Goal: Task Accomplishment & Management: Manage account settings

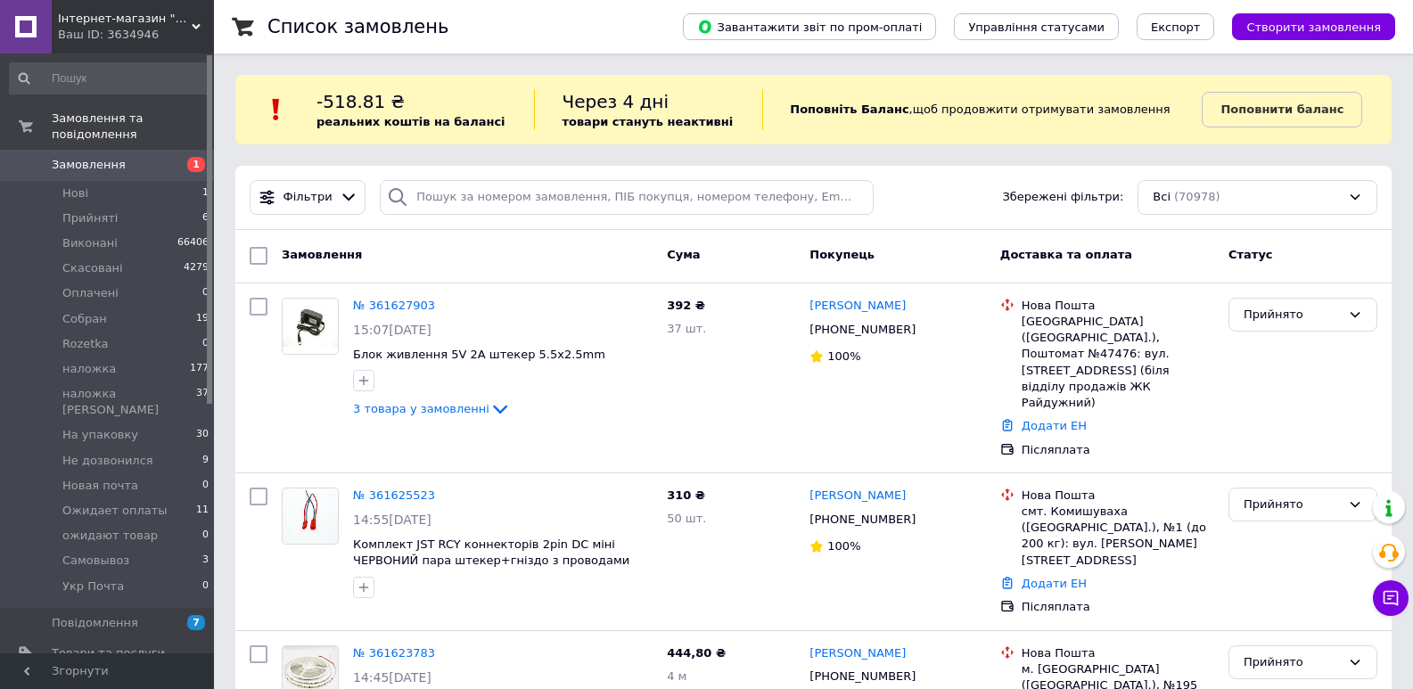
click at [83, 157] on span "Замовлення" at bounding box center [89, 165] width 74 height 16
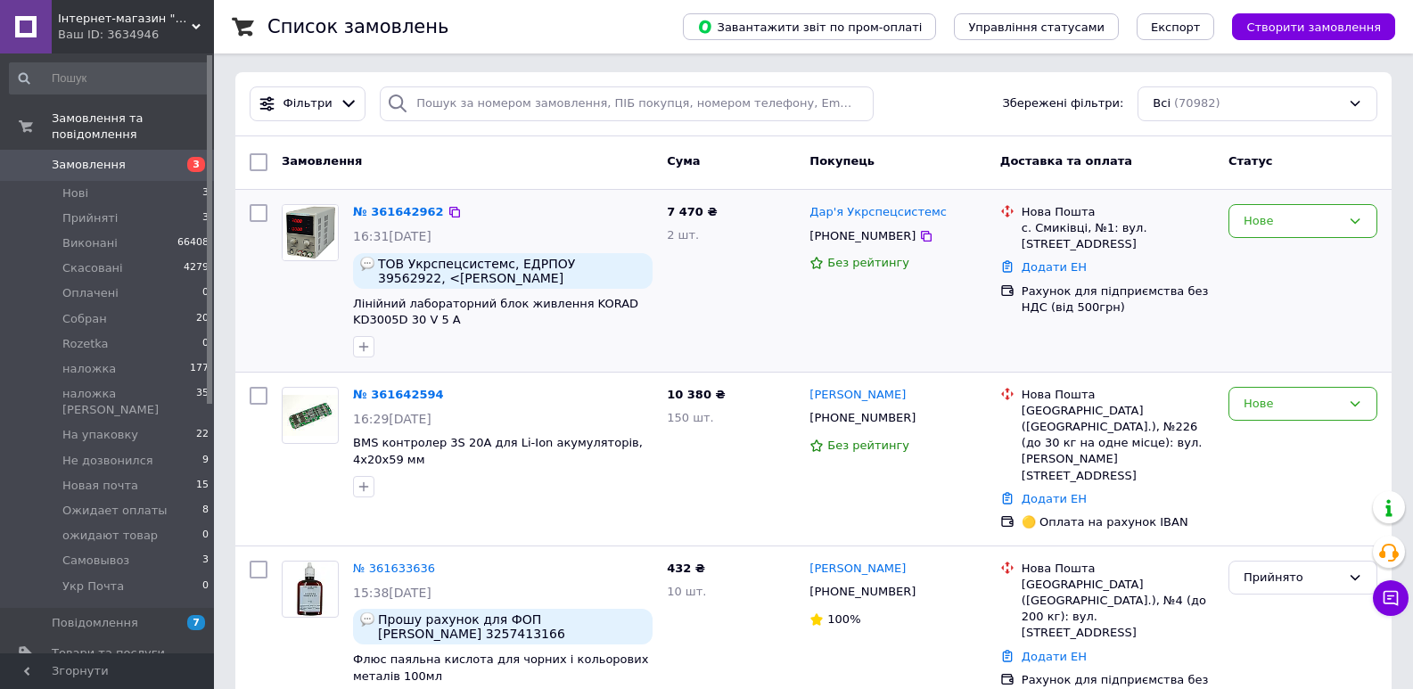
scroll to position [89, 0]
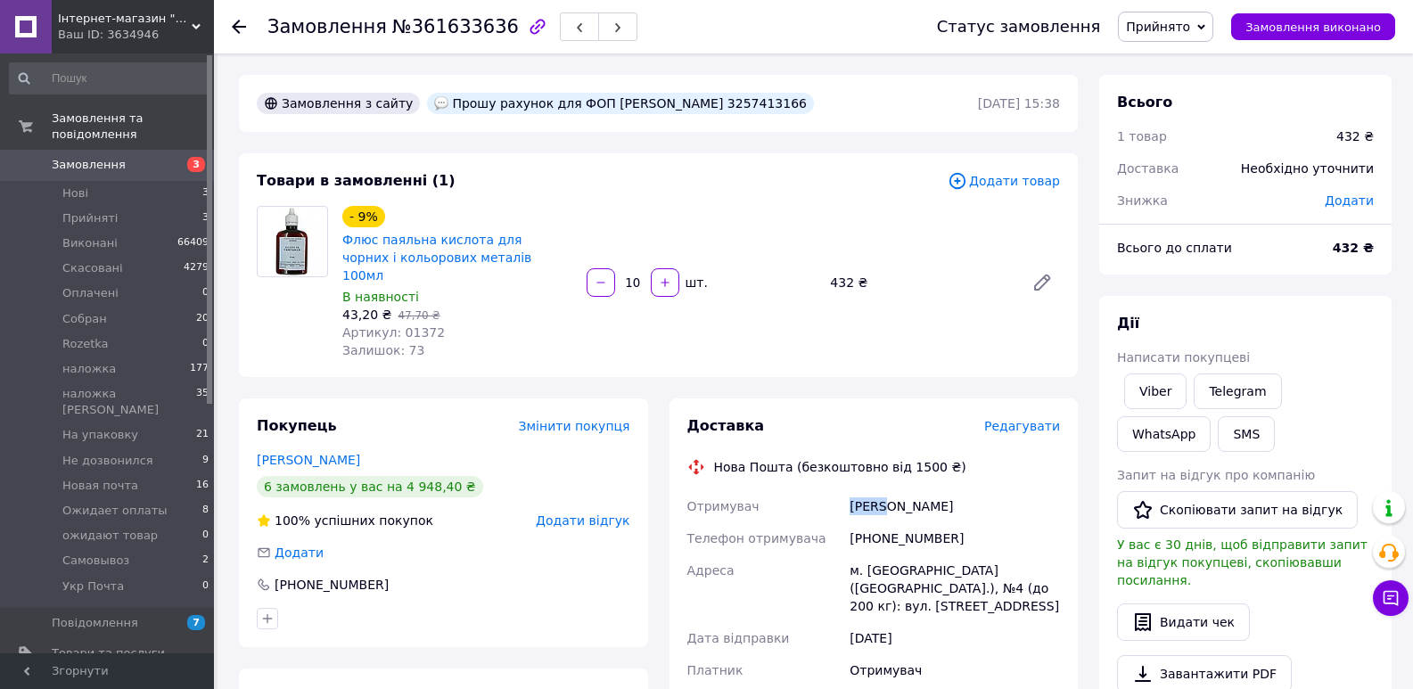
drag, startPoint x: 883, startPoint y: 488, endPoint x: 852, endPoint y: 492, distance: 31.5
click at [852, 492] on div "Куліш Ірина" at bounding box center [955, 506] width 218 height 32
copy div "Куліш"
drag, startPoint x: 637, startPoint y: 102, endPoint x: 704, endPoint y: 97, distance: 67.0
click at [704, 97] on div "Прошу рахунок для ФОП [PERSON_NAME] 3257413166" at bounding box center [620, 103] width 387 height 21
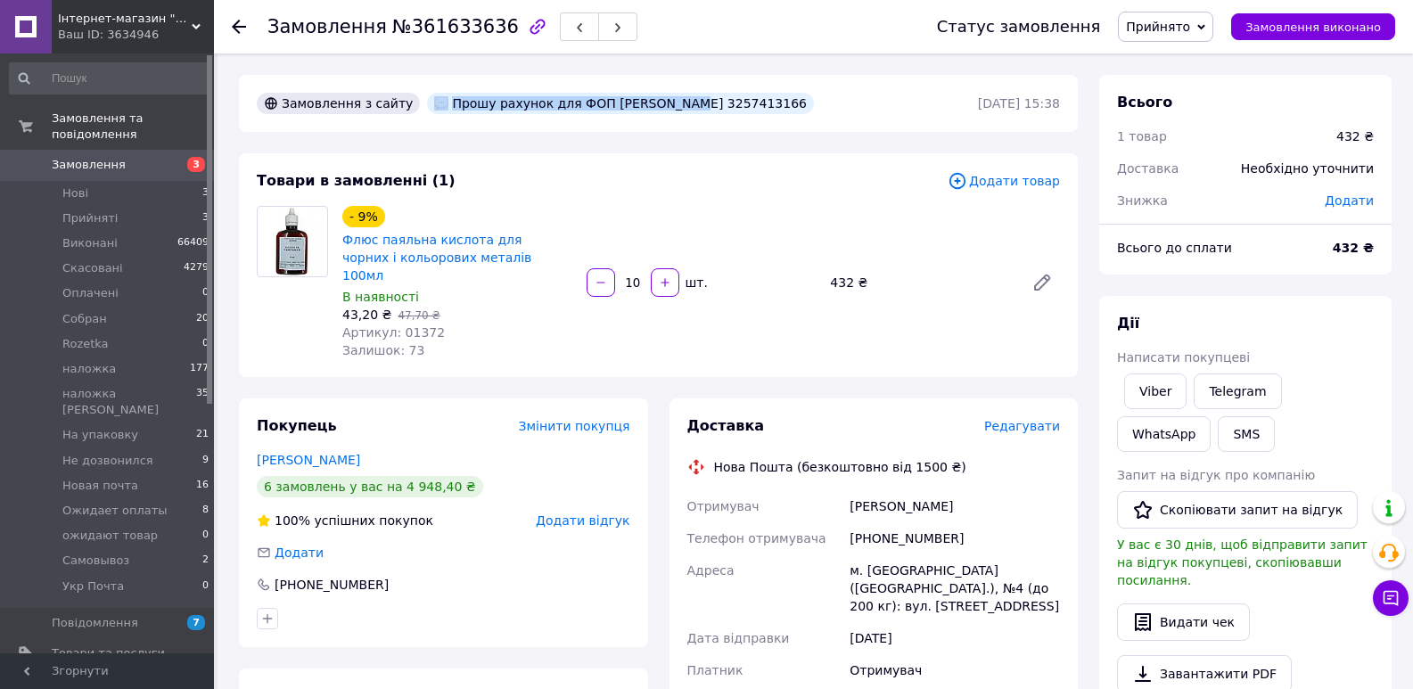
click at [704, 98] on div "Прошу рахунок для ФОП [PERSON_NAME] 3257413166" at bounding box center [620, 103] width 387 height 21
click at [694, 104] on div "Прошу рахунок для ФОП [PERSON_NAME] 3257413166" at bounding box center [620, 103] width 387 height 21
copy div "3257413166"
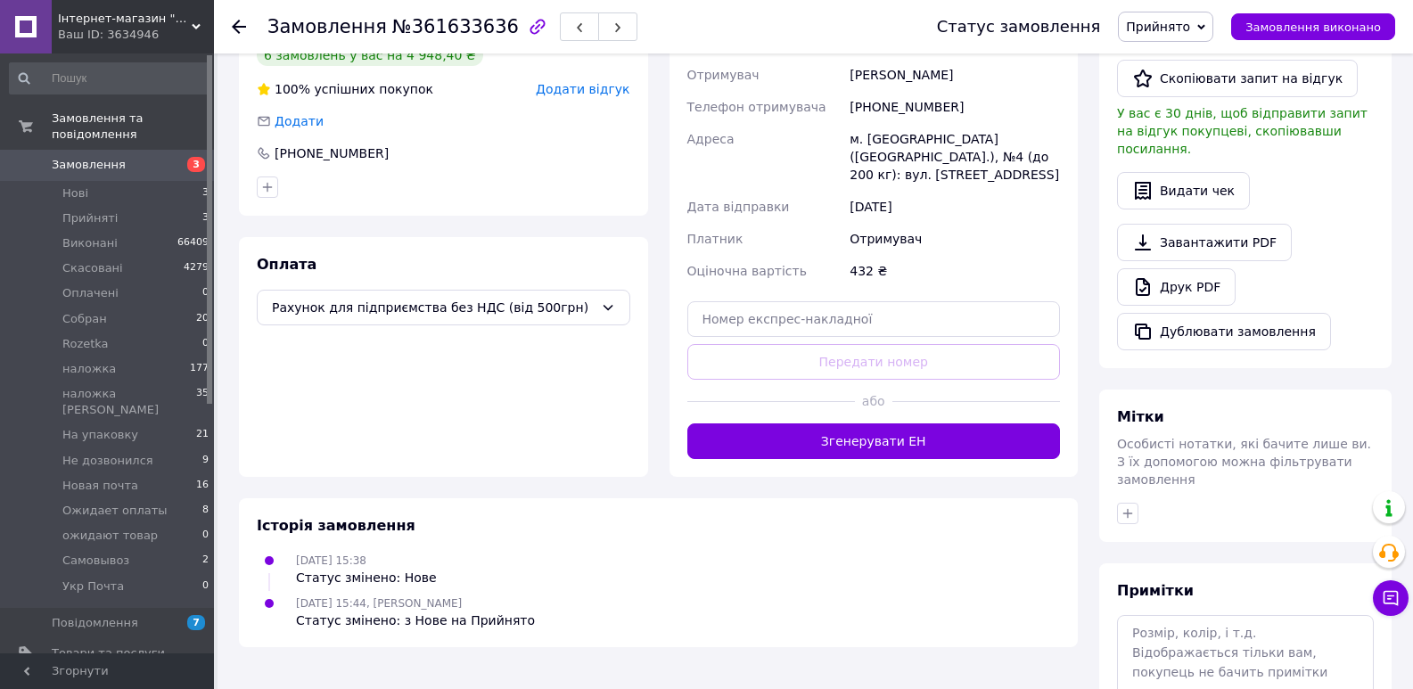
scroll to position [446, 0]
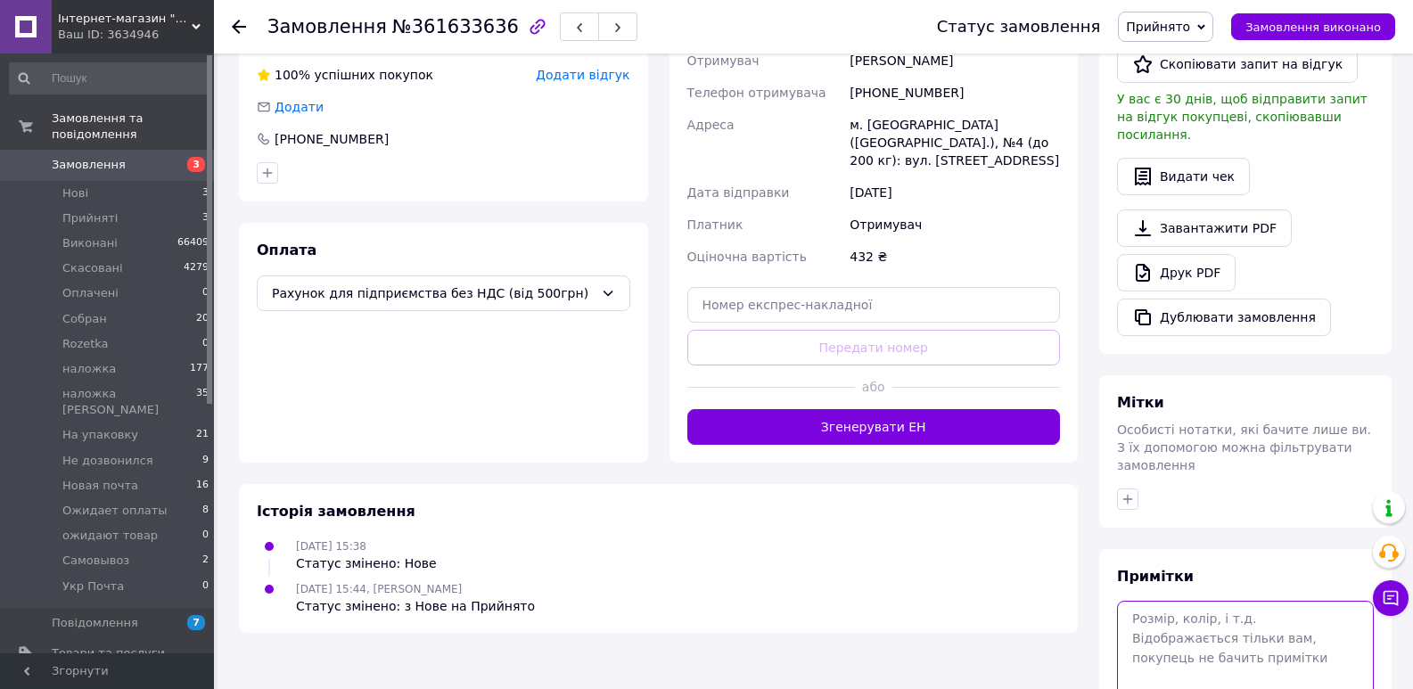
click at [1212, 604] on textarea at bounding box center [1245, 648] width 257 height 94
paste textarea "ФОП Куліш Ірина Сергіївна"
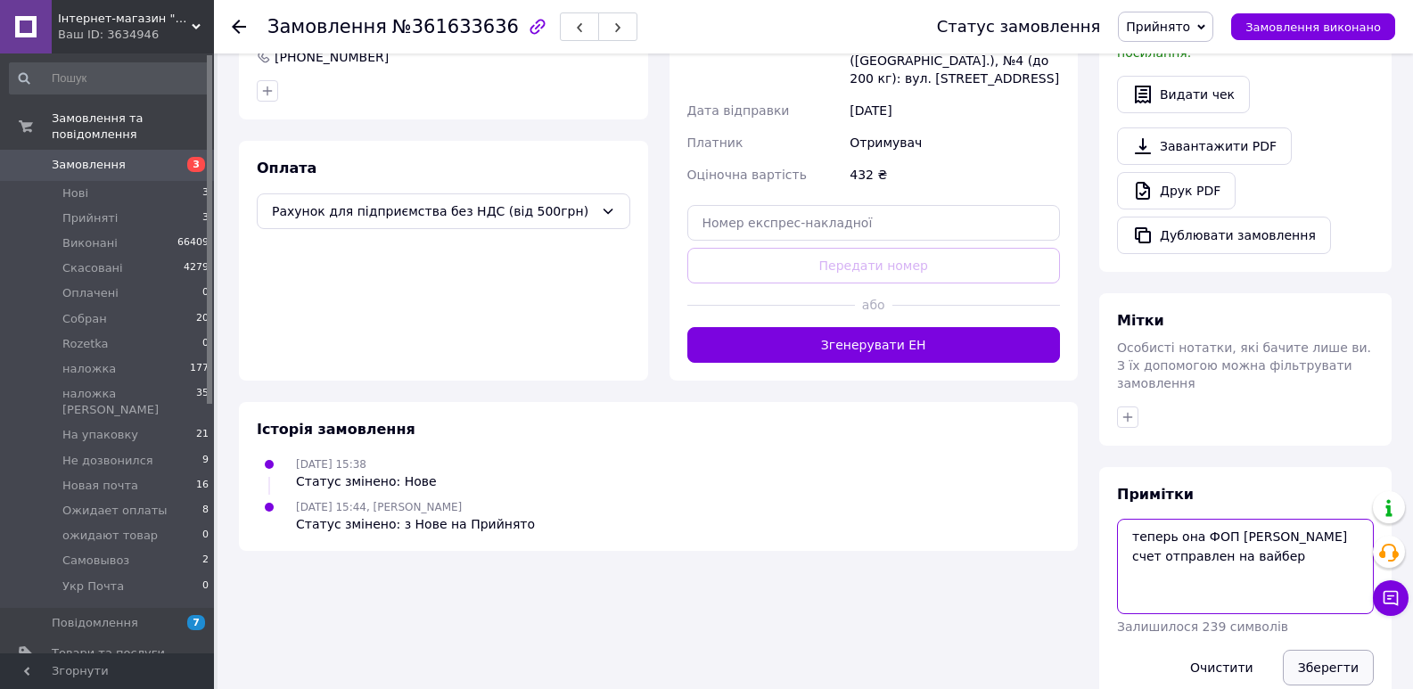
type textarea "теперь она ФОП Куліш Ірина Сергіївна счет отправлен на вайбер"
click at [1326, 650] on button "Зберегти" at bounding box center [1328, 668] width 91 height 36
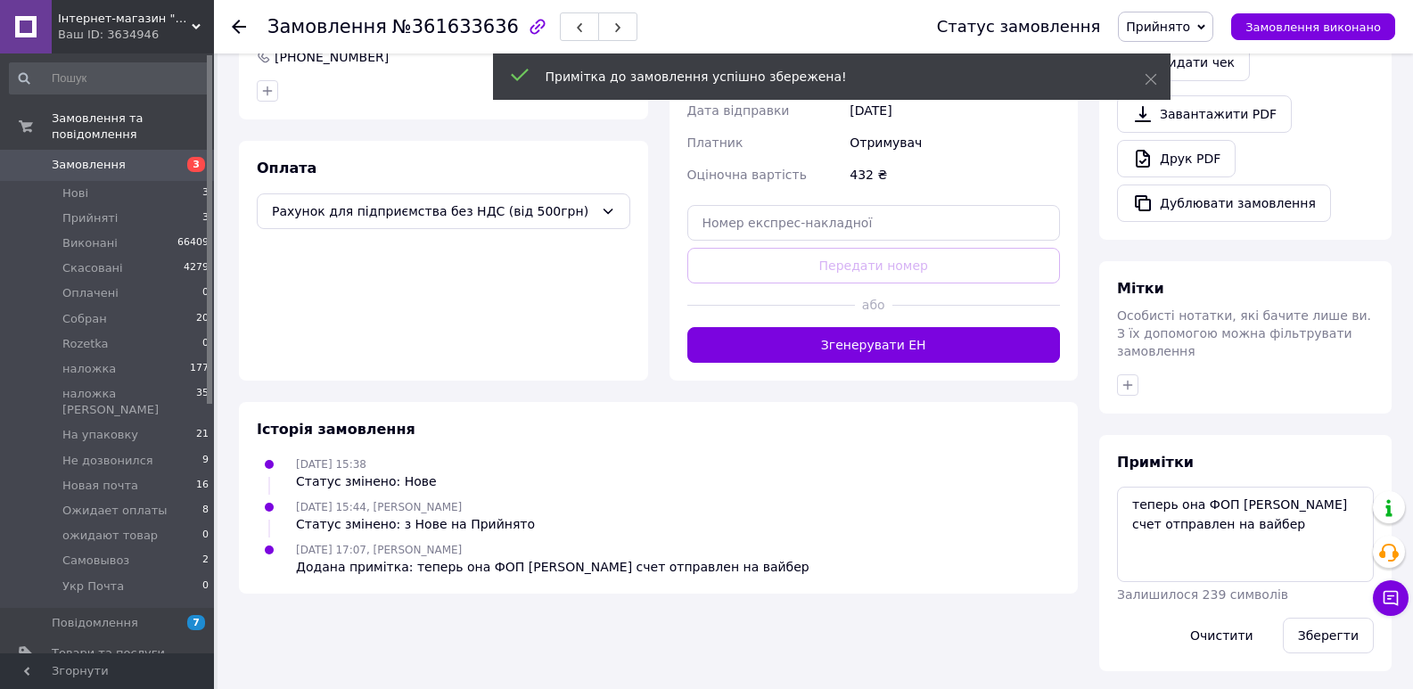
scroll to position [496, 0]
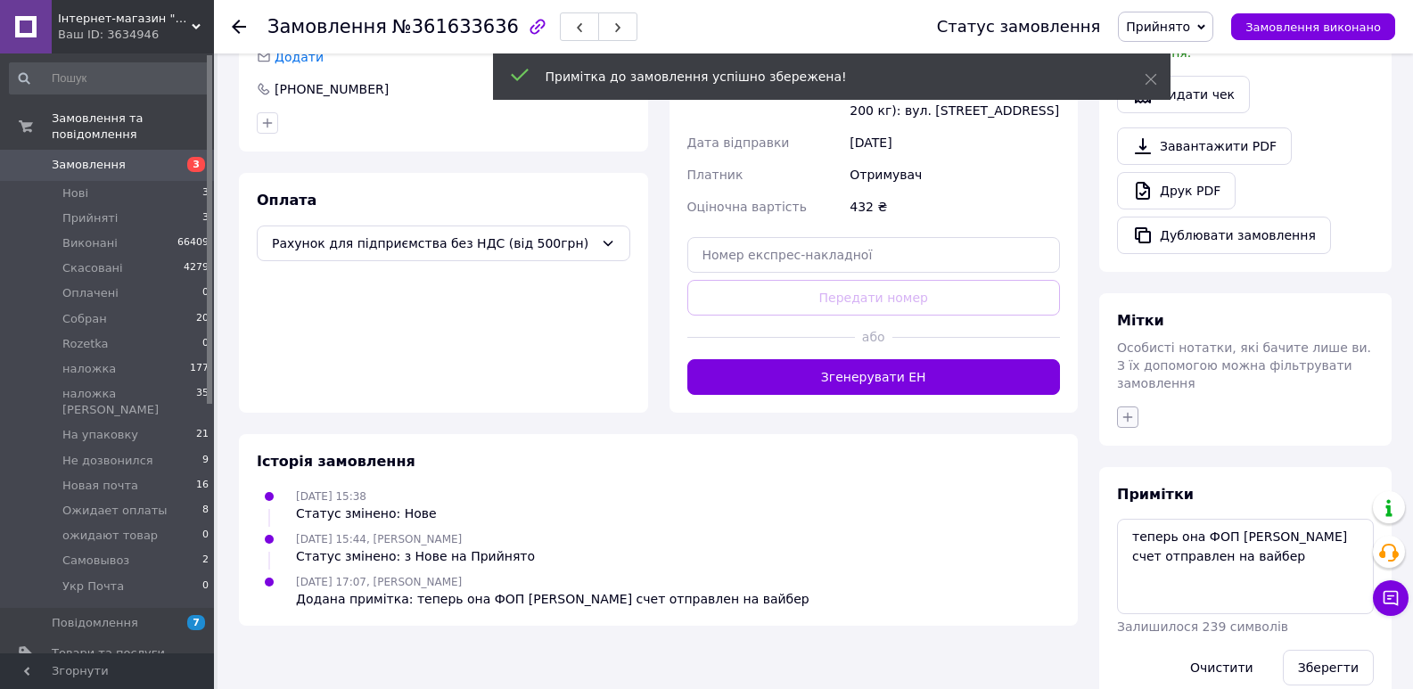
click at [1129, 410] on icon "button" at bounding box center [1128, 417] width 14 height 14
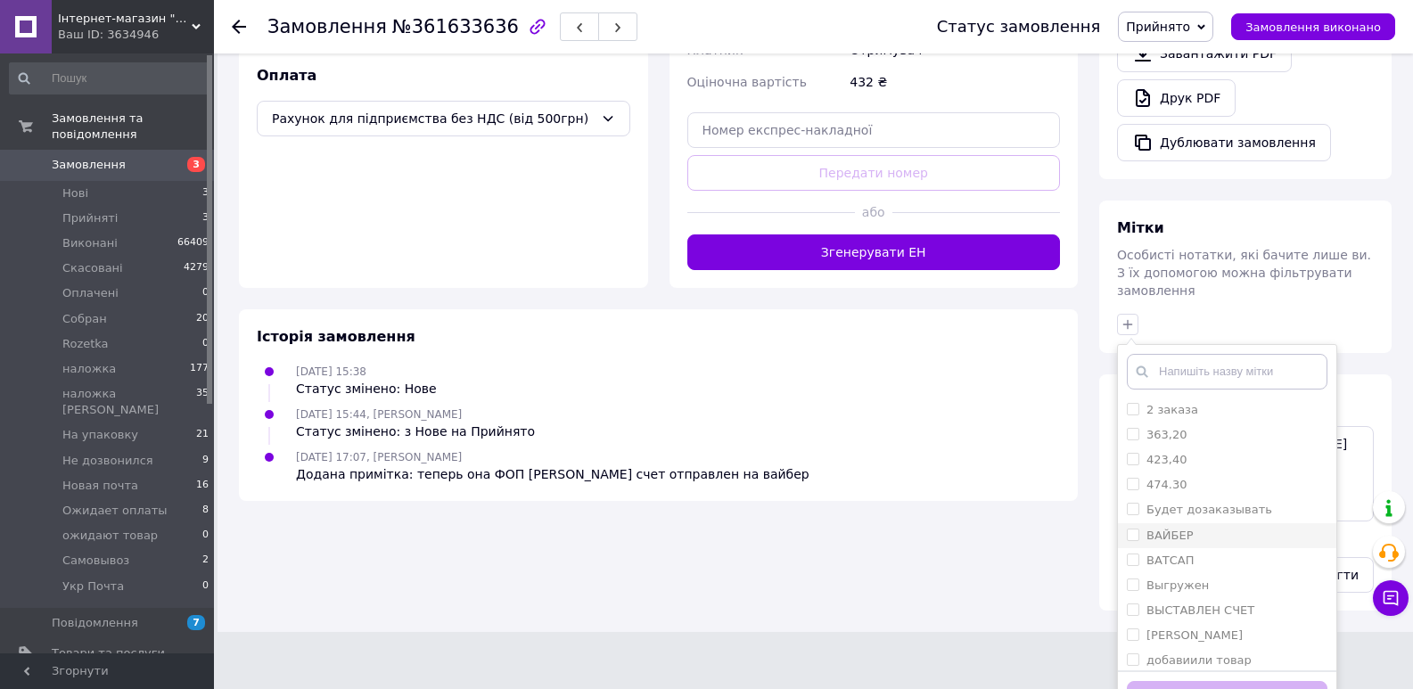
scroll to position [0, 0]
click at [1134, 604] on input "ВЫСТАВЛЕН СЧЕТ" at bounding box center [1133, 610] width 12 height 12
checkbox input "true"
click at [1219, 681] on button "Додати мітку" at bounding box center [1227, 698] width 201 height 35
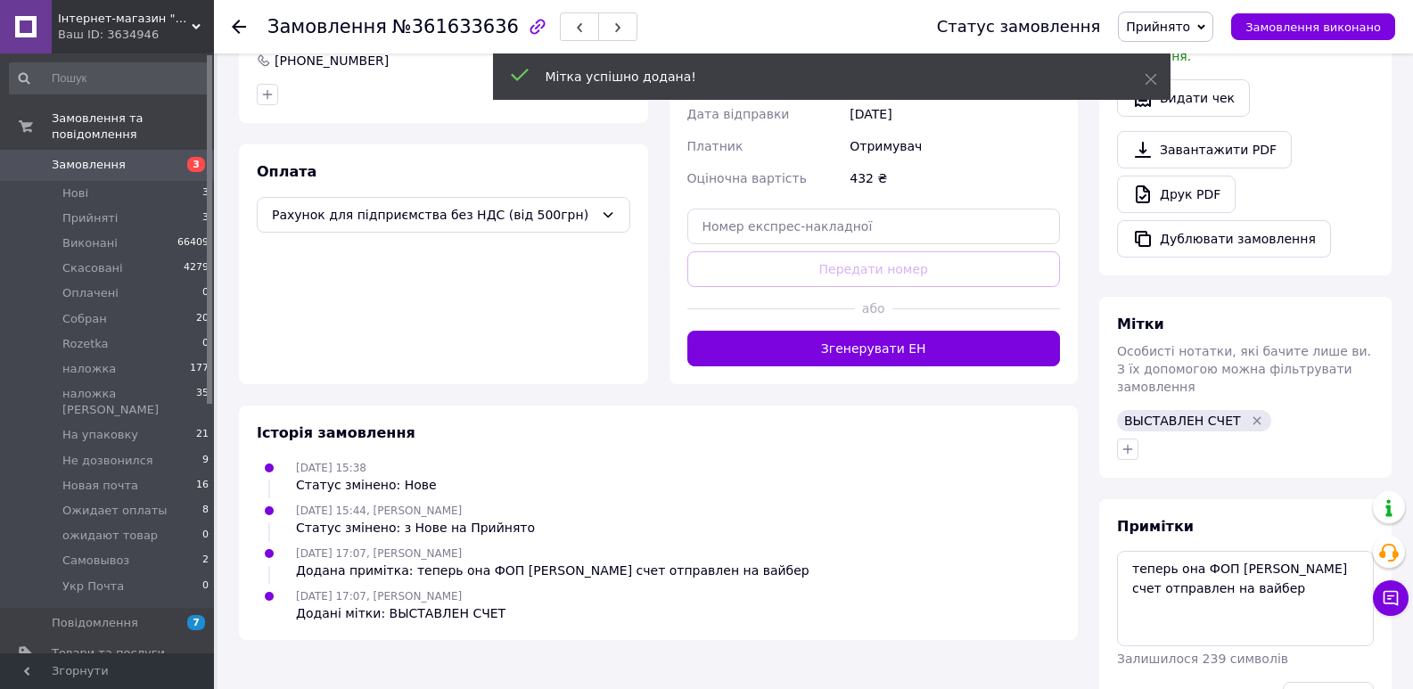
scroll to position [556, 0]
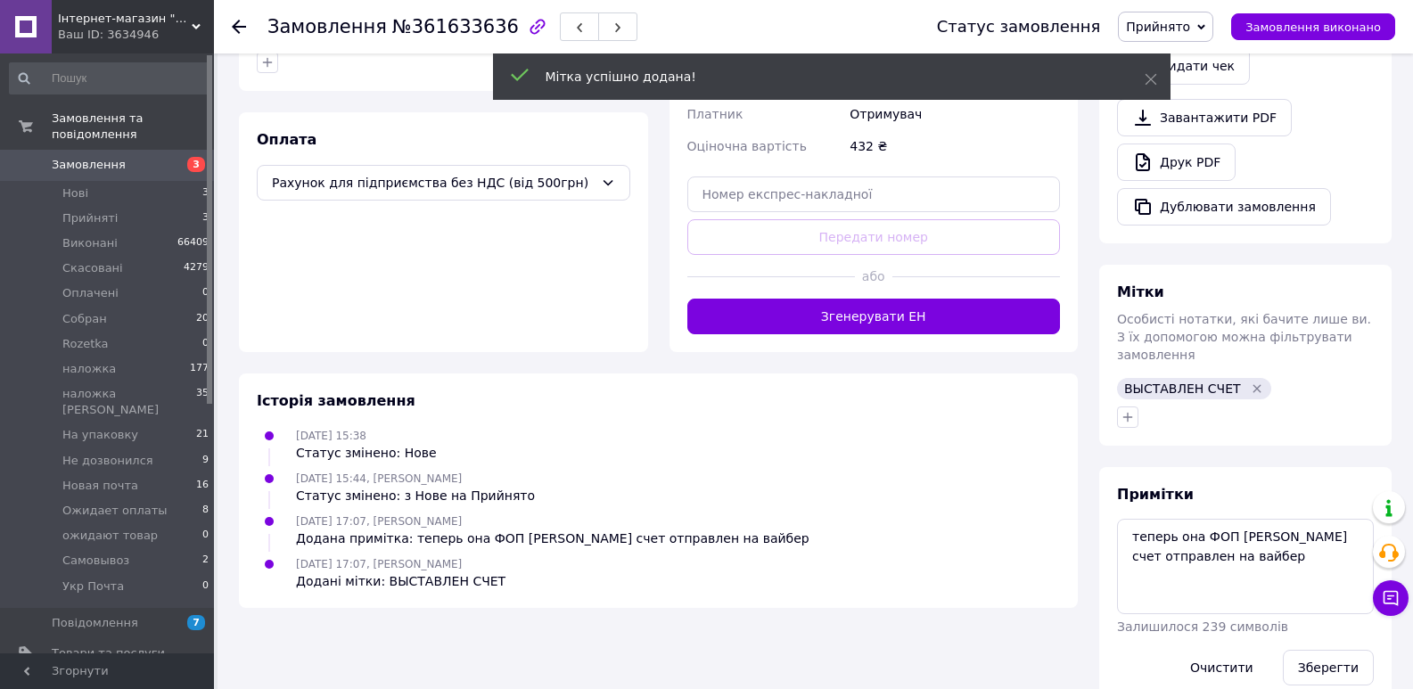
click at [1213, 34] on span "Прийнято" at bounding box center [1165, 27] width 95 height 30
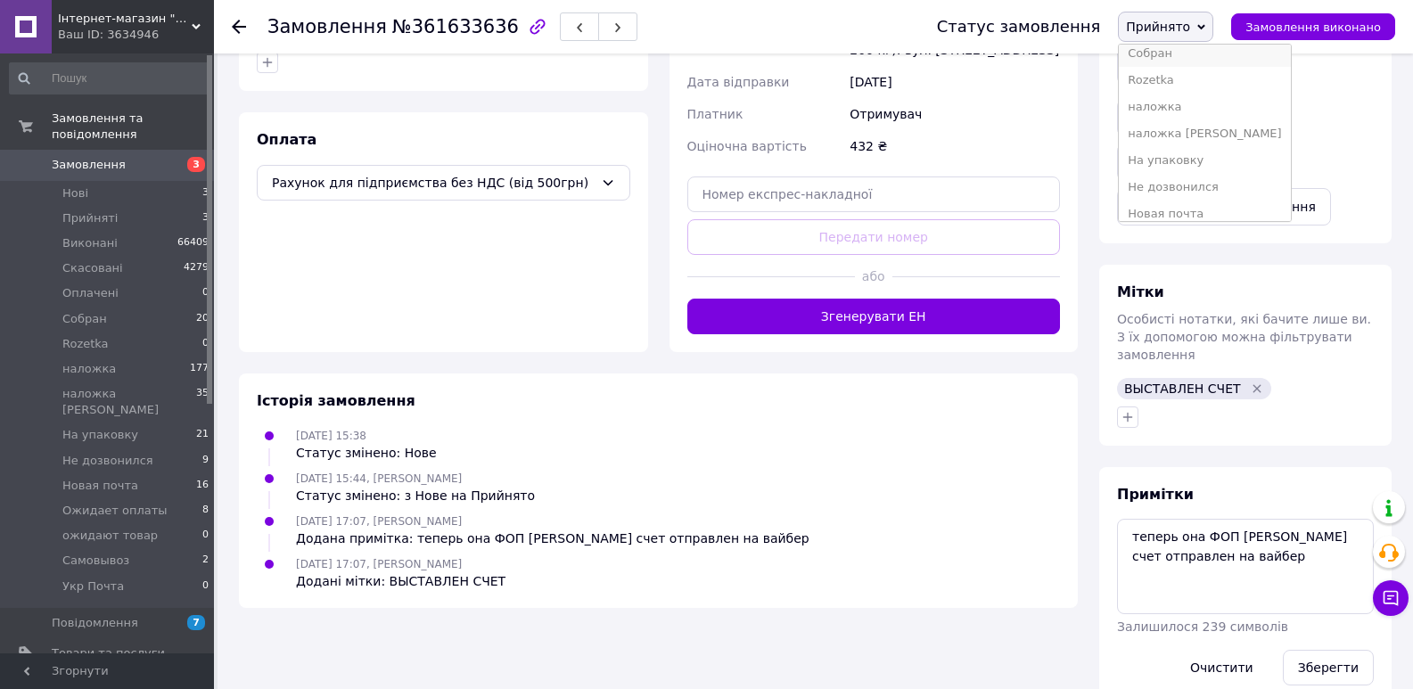
scroll to position [178, 0]
click at [1202, 150] on li "Ожидает оплаты" at bounding box center [1204, 151] width 171 height 27
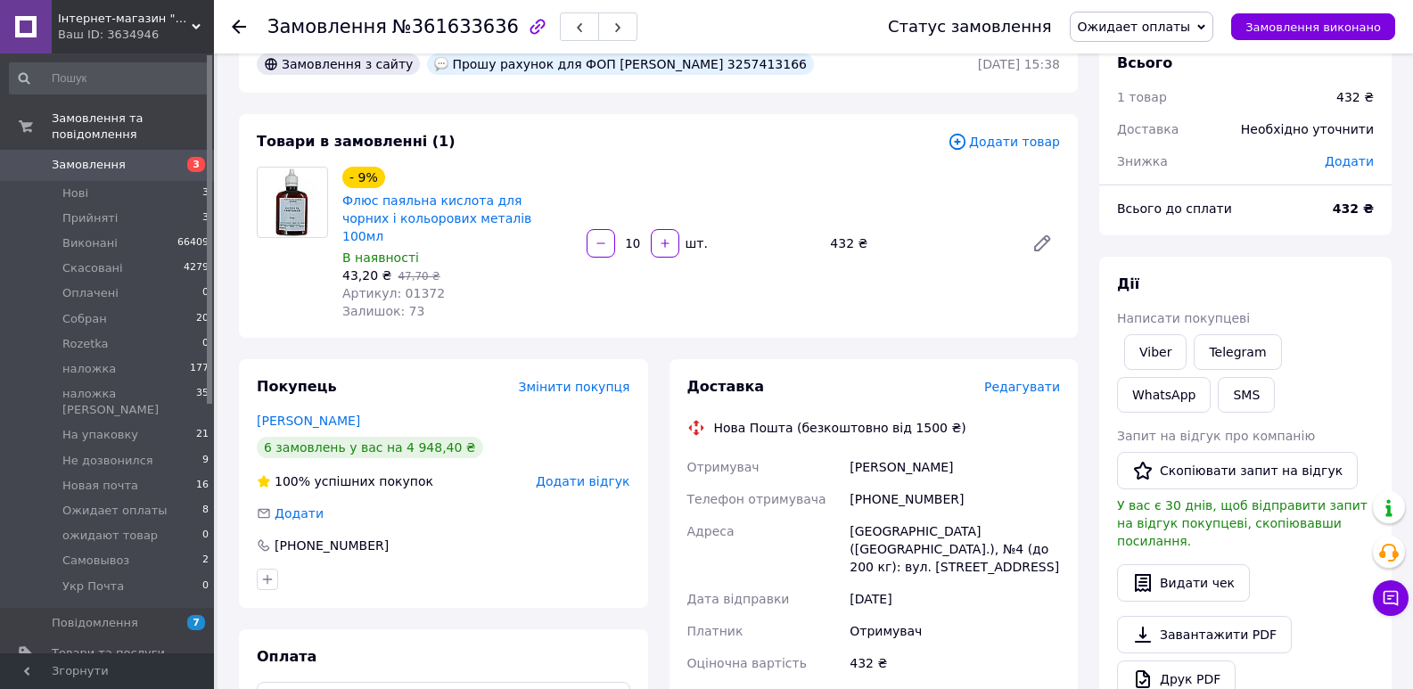
scroll to position [0, 0]
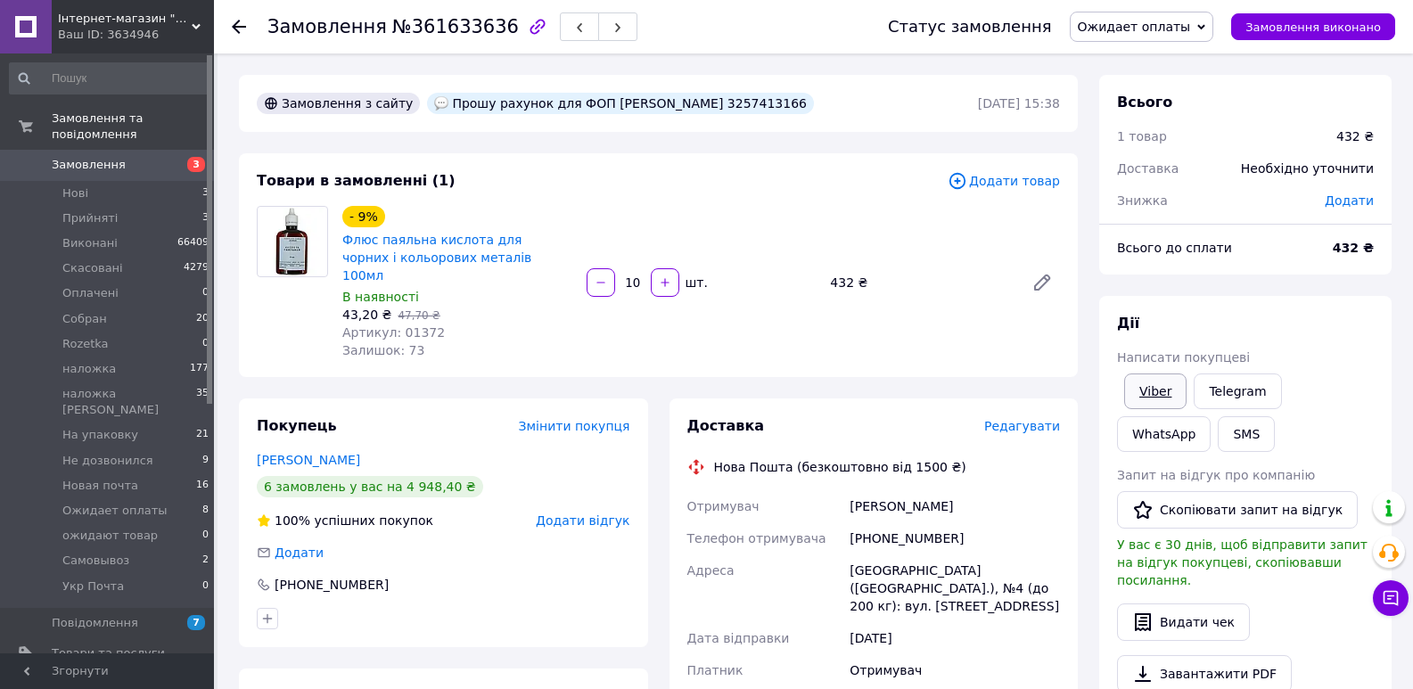
click at [1146, 390] on link "Viber" at bounding box center [1155, 392] width 62 height 36
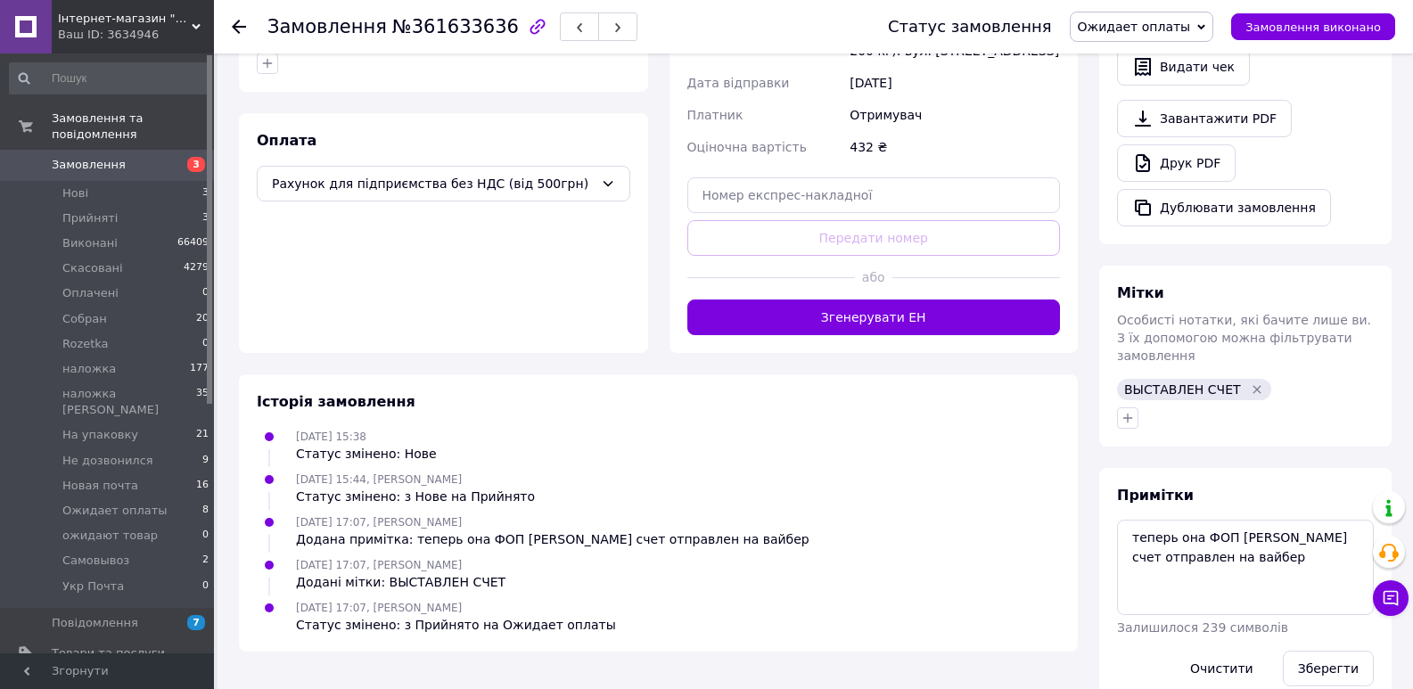
scroll to position [556, 0]
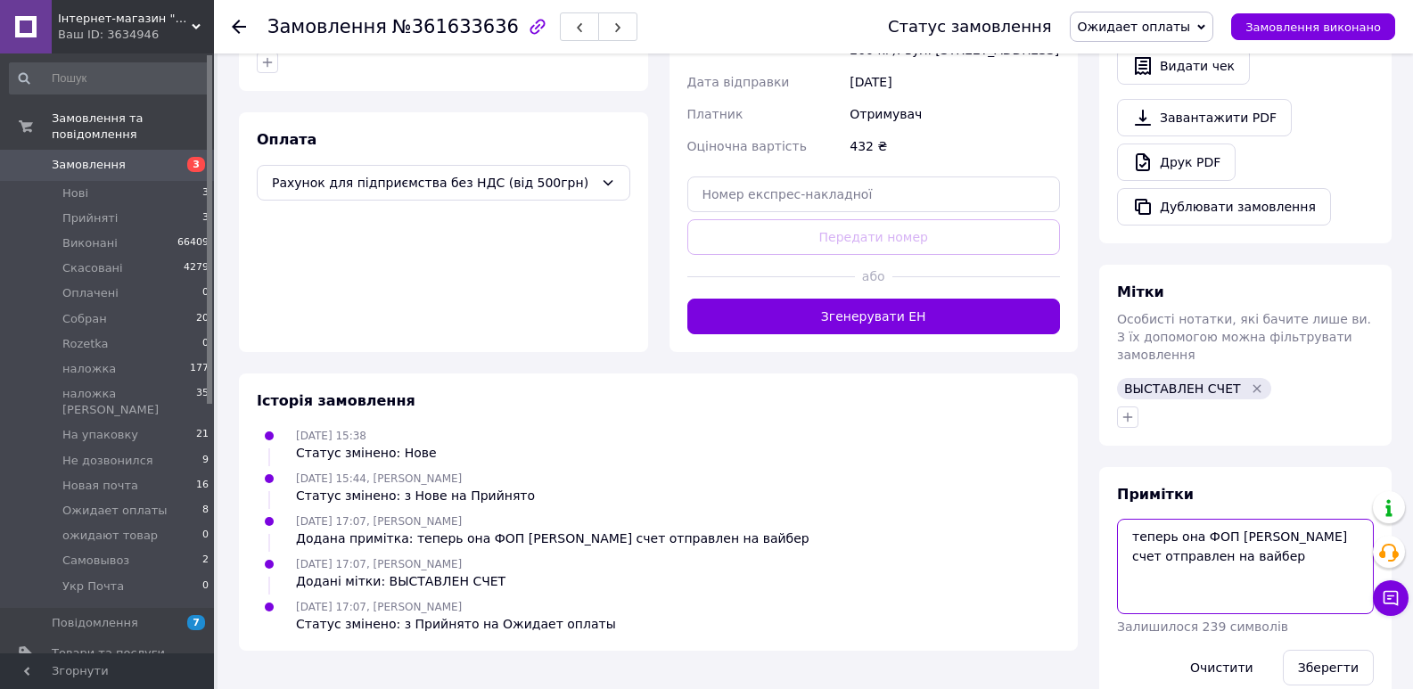
click at [1295, 530] on textarea "теперь она ФОП Куліш Ірина Сергіївна счет отправлен на вайбер" at bounding box center [1245, 566] width 257 height 94
paste textarea "m-teh@ukr.net"
drag, startPoint x: 1283, startPoint y: 519, endPoint x: 1241, endPoint y: 522, distance: 42.0
click at [1241, 522] on textarea "теперь она ФОП Куліш Ірина Сергіївна счет отправлен на вайбер m-teh@ukr.net" at bounding box center [1245, 566] width 257 height 94
click at [1252, 554] on textarea "теперь она ФОП Куліш Ірина Сергіївна счет отправлен на почту m-teh@ukr.net" at bounding box center [1245, 566] width 257 height 94
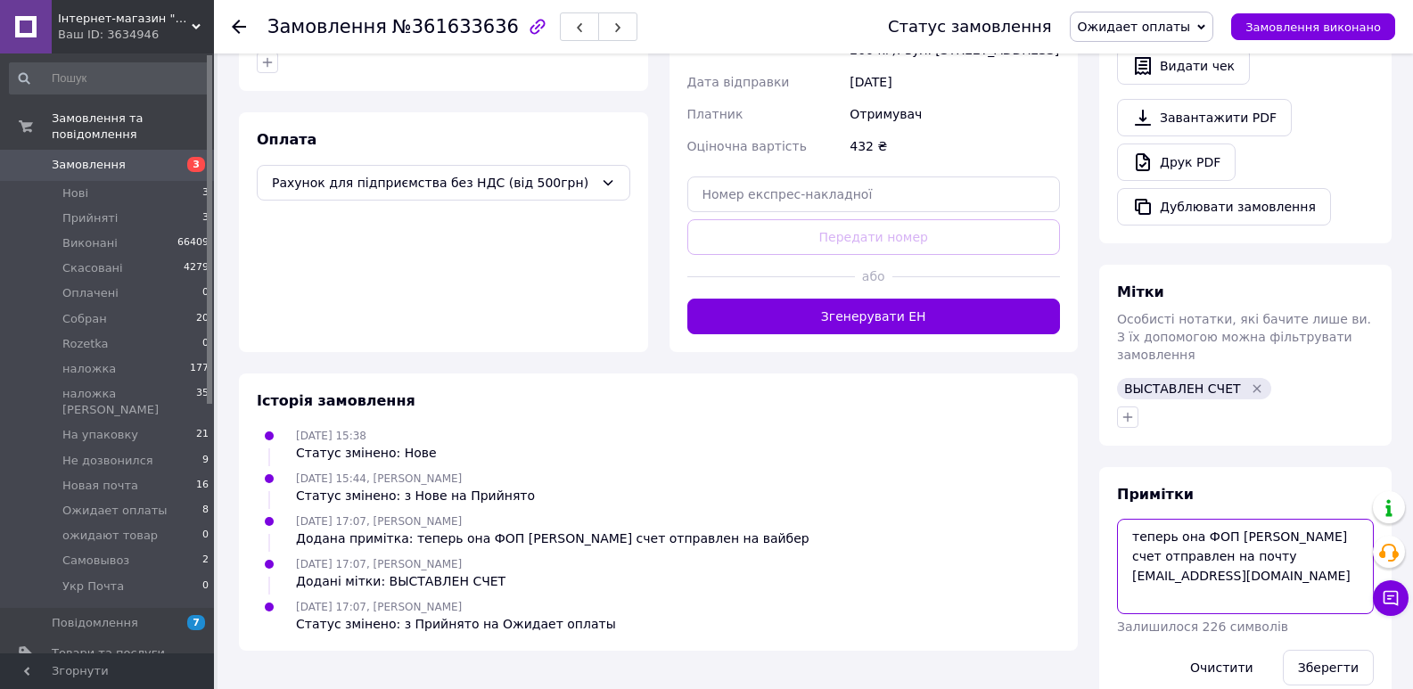
drag, startPoint x: 1278, startPoint y: 514, endPoint x: 1292, endPoint y: 535, distance: 25.7
click at [1292, 535] on textarea "теперь она ФОП Куліш Ірина Сергіївна счет отправлен на почту m-teh@ukr.net" at bounding box center [1245, 566] width 257 height 94
type textarea "теперь она ФОП Куліш Ірина Сергіївна счет отправлен на почту m-teh@ukr.net"
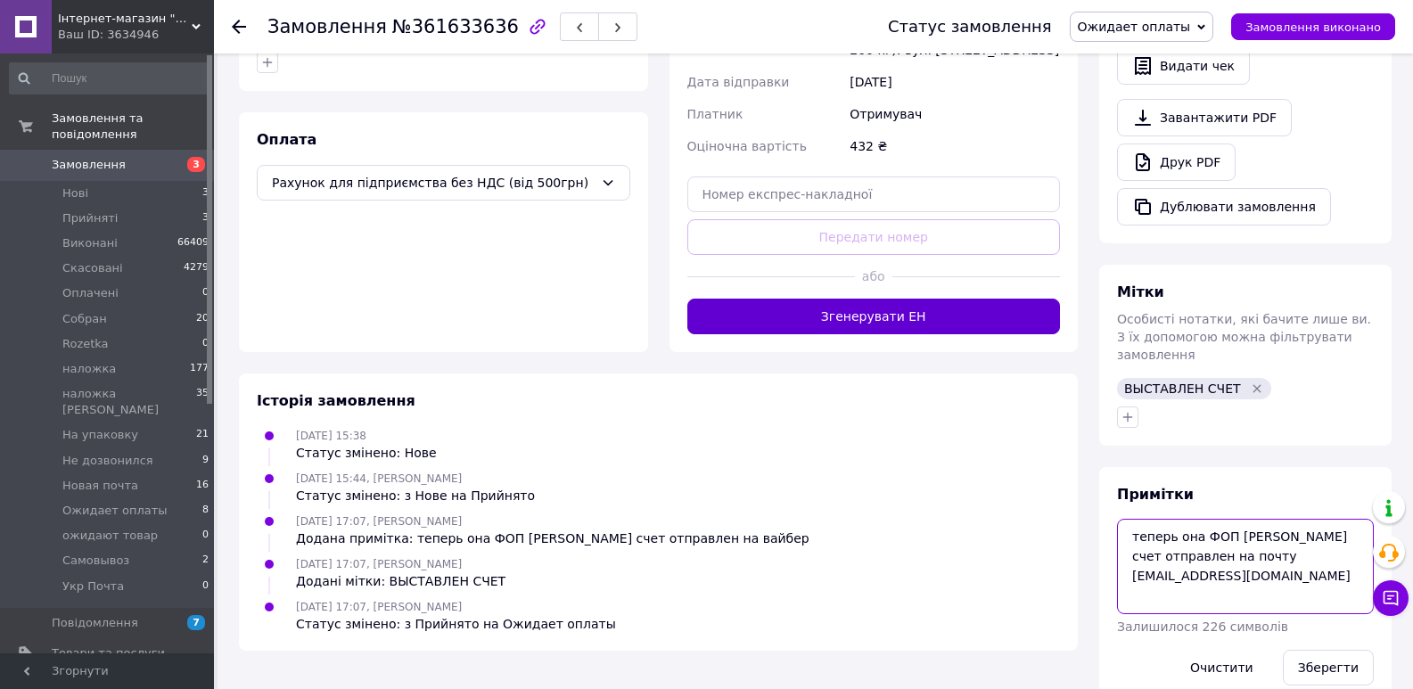
scroll to position [0, 0]
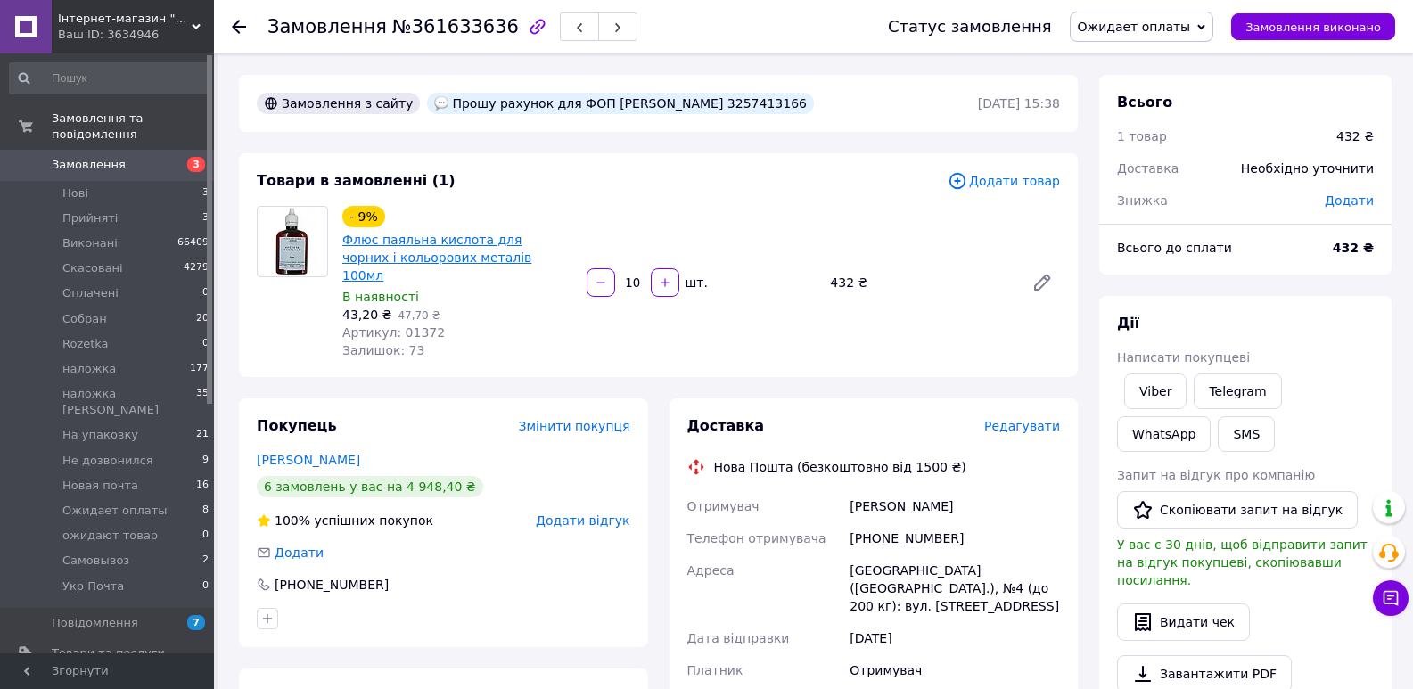
click at [459, 242] on link "Флюс паяльна кислота для чорних і кольорових металів 100мл" at bounding box center [436, 258] width 189 height 50
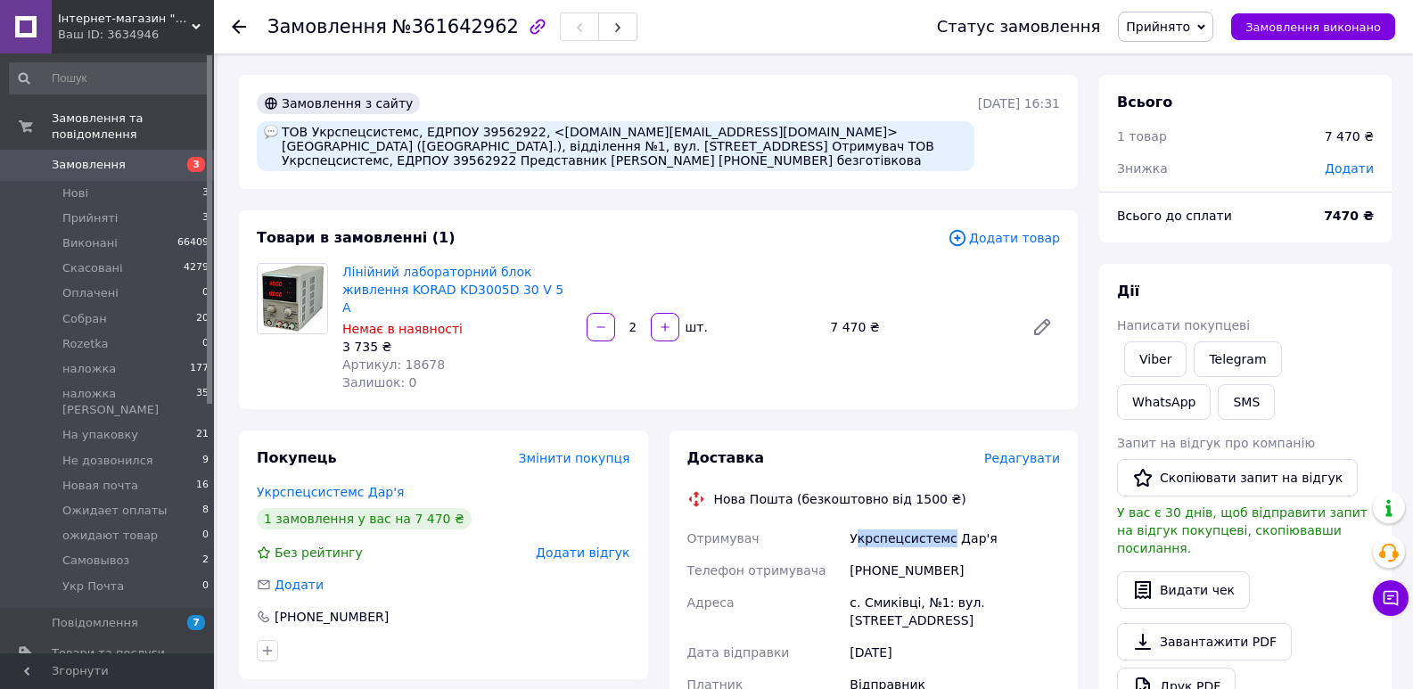
drag, startPoint x: 941, startPoint y: 522, endPoint x: 855, endPoint y: 524, distance: 86.5
click at [855, 524] on div "Укрспецсистемс Дар'я" at bounding box center [955, 538] width 218 height 32
click at [872, 522] on div "Укрспецсистемс Дар'я" at bounding box center [955, 538] width 218 height 32
drag, startPoint x: 851, startPoint y: 521, endPoint x: 941, endPoint y: 527, distance: 89.4
click at [941, 527] on div "Укрспецсистемс Дар'я" at bounding box center [955, 538] width 218 height 32
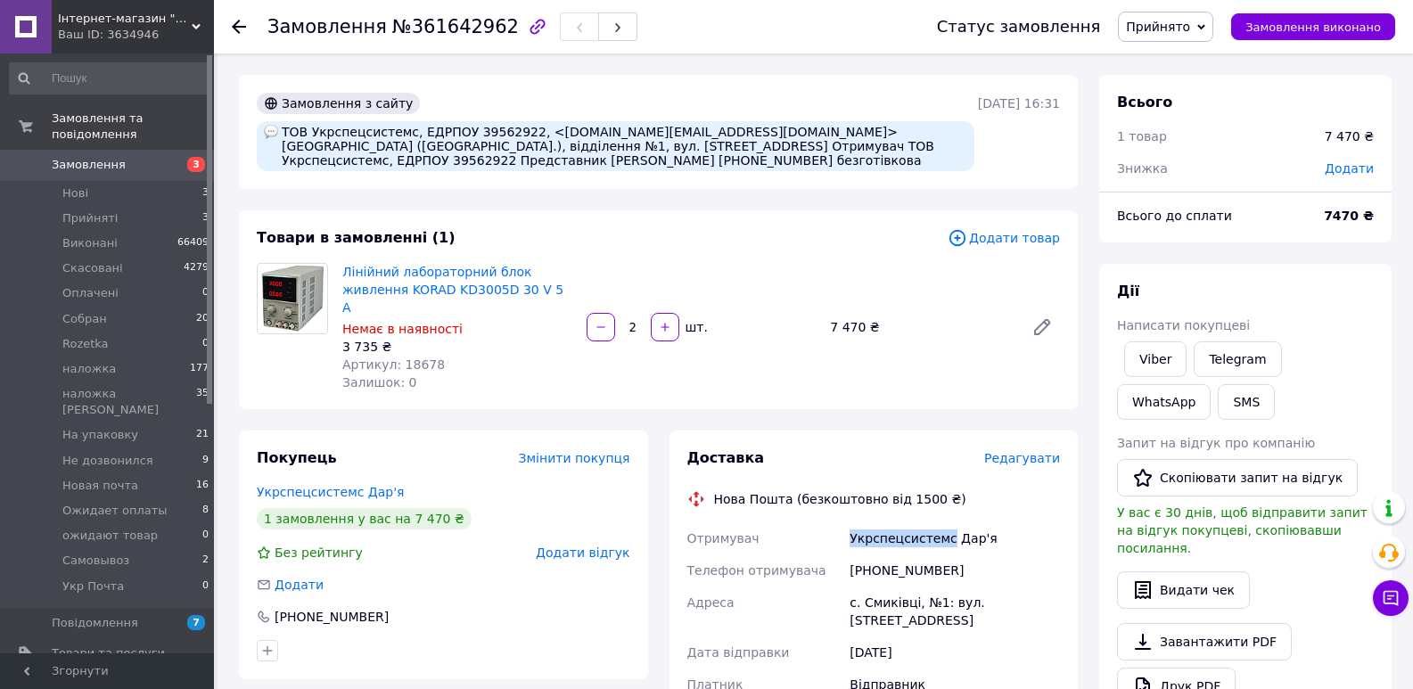
copy div "Укрспецсистемс"
drag, startPoint x: 457, startPoint y: 128, endPoint x: 512, endPoint y: 132, distance: 54.5
click at [512, 132] on div "ТОВ Укрспецсистемс, ЕДРПОУ 39562922, <daria.ro@ukrspecsystems.com> Смиківці (Те…" at bounding box center [616, 146] width 718 height 50
copy div "39562922"
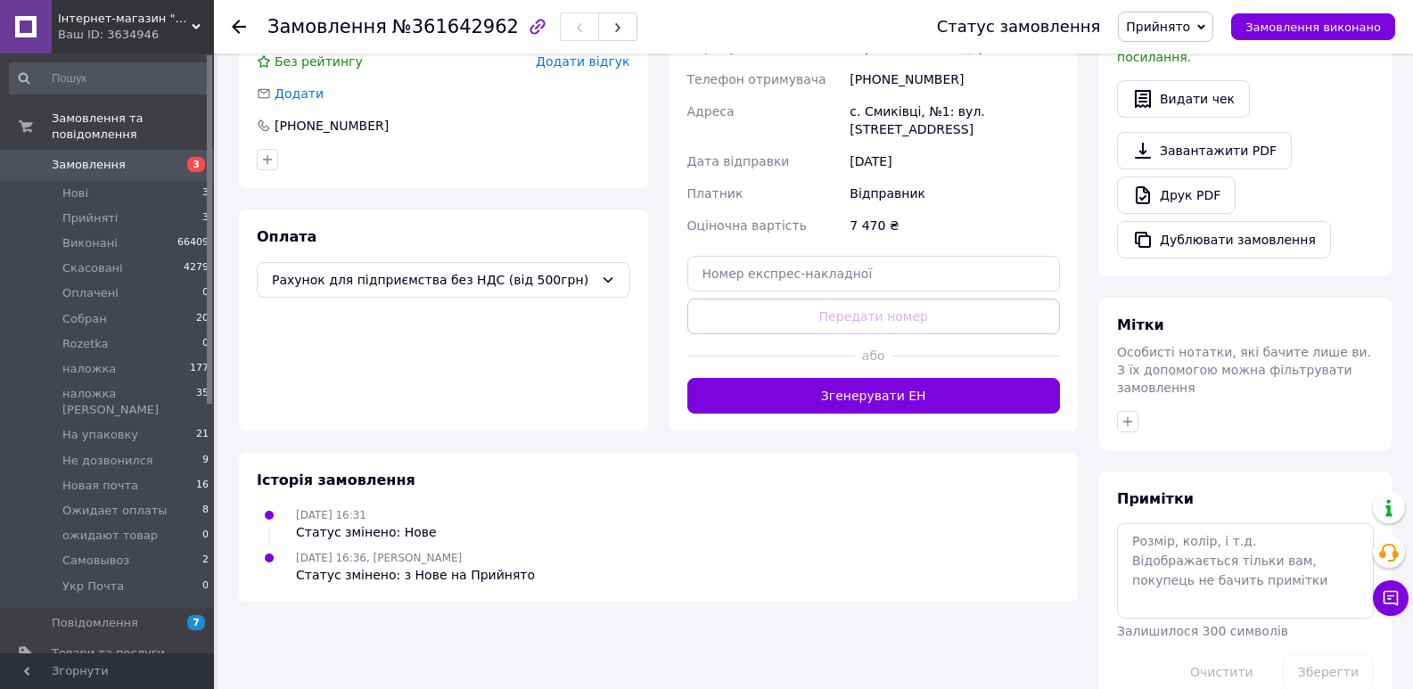
scroll to position [496, 0]
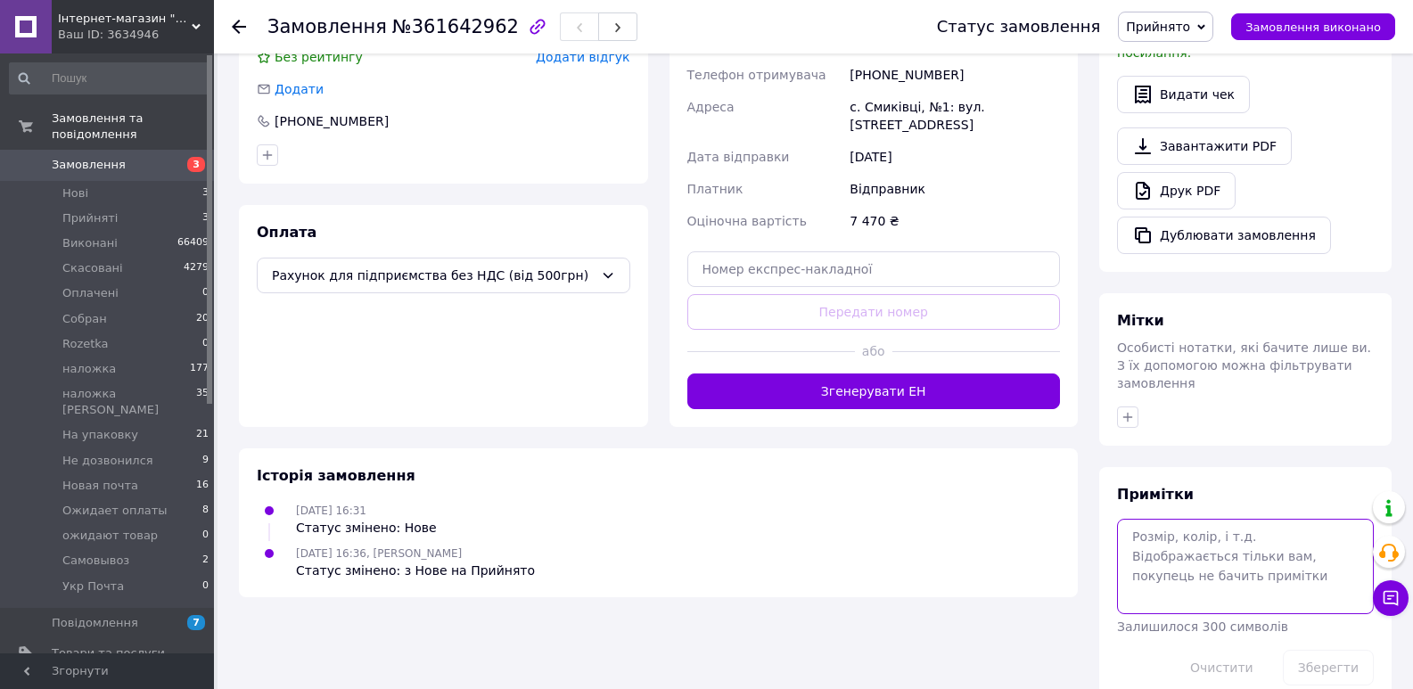
click at [1212, 519] on textarea at bounding box center [1245, 566] width 257 height 94
paste textarea "ТОВ "УКРСПЕЦСИСТЕМС""
type textarea "теперь она ТОВ "УКРСПЕЦСИСТЕМС" счет отправлен на почту"
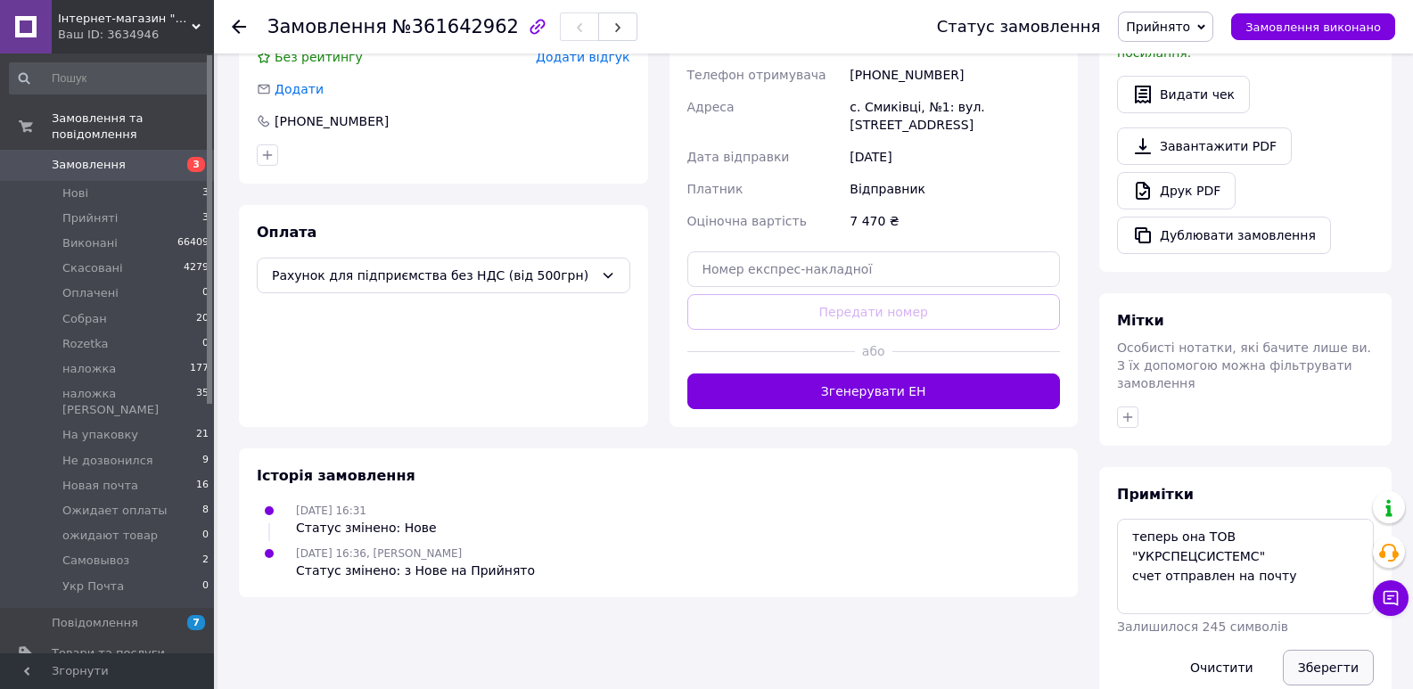
click at [1321, 650] on button "Зберегти" at bounding box center [1328, 668] width 91 height 36
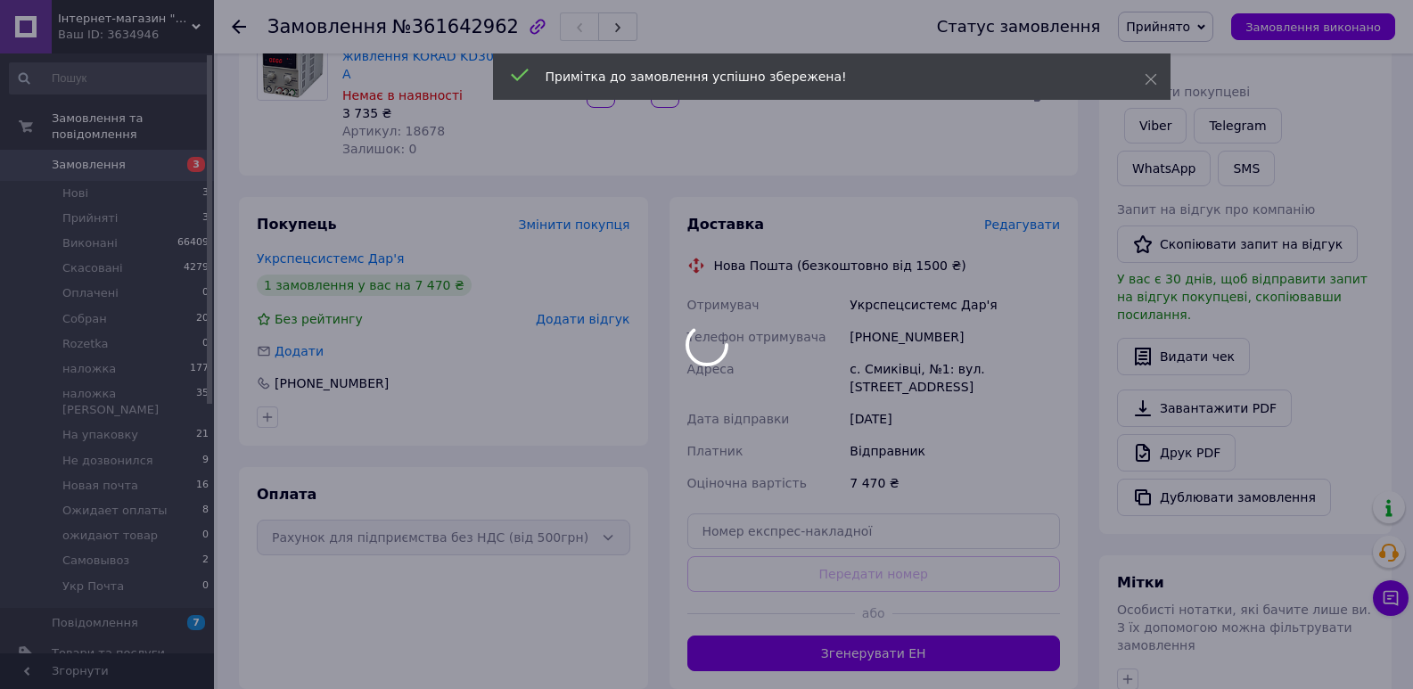
scroll to position [0, 0]
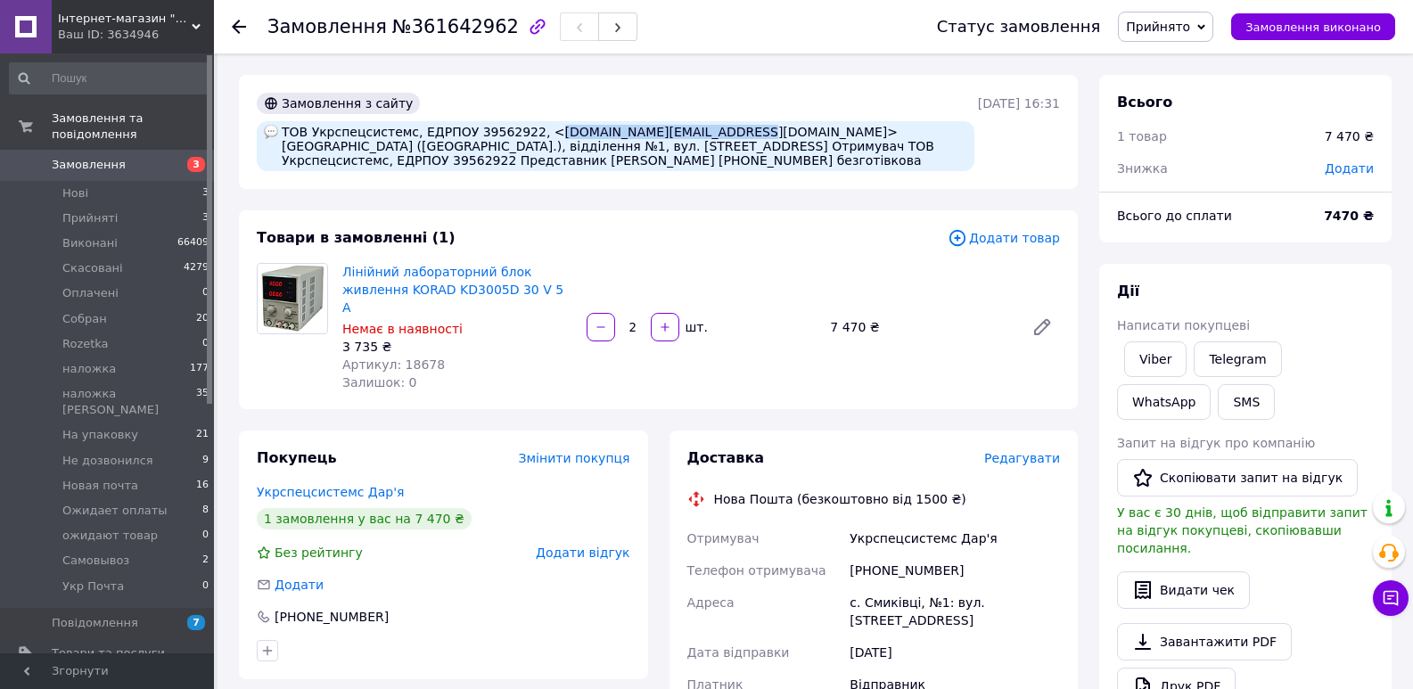
drag, startPoint x: 529, startPoint y: 132, endPoint x: 689, endPoint y: 129, distance: 160.5
click at [689, 129] on div "ТОВ Укрспецсистемс, ЕДРПОУ 39562922, <daria.ro@ukrspecsystems.com> Смиківці (Те…" at bounding box center [616, 146] width 718 height 50
copy div "daria.ro@ukrspecsystems.com"
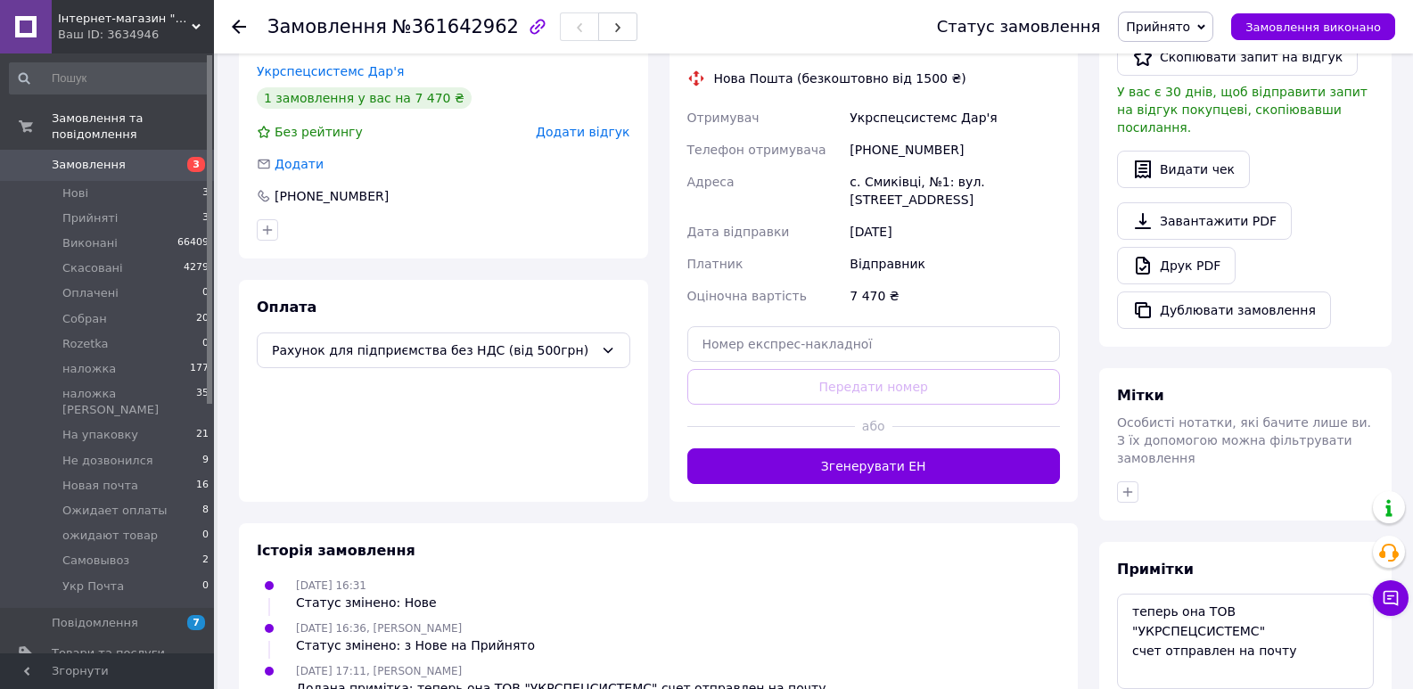
scroll to position [496, 0]
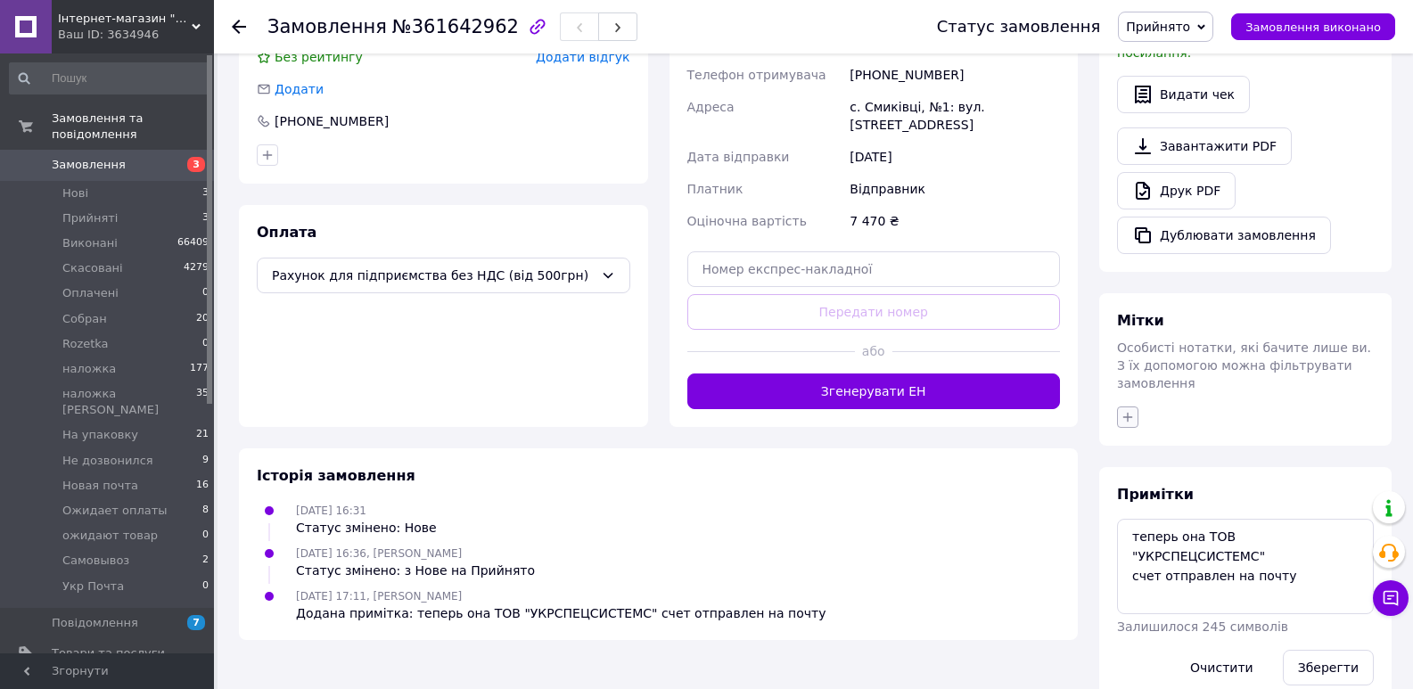
click at [1131, 407] on button "button" at bounding box center [1127, 417] width 21 height 21
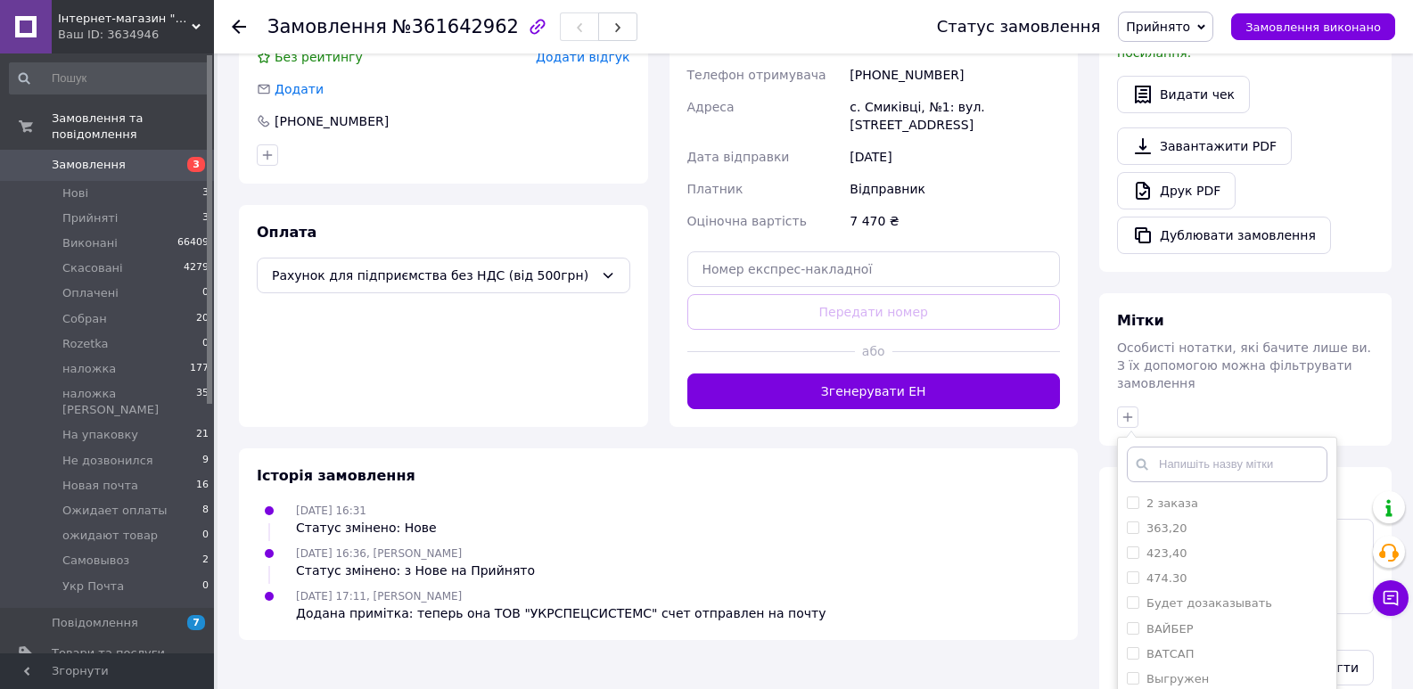
checkbox input "true"
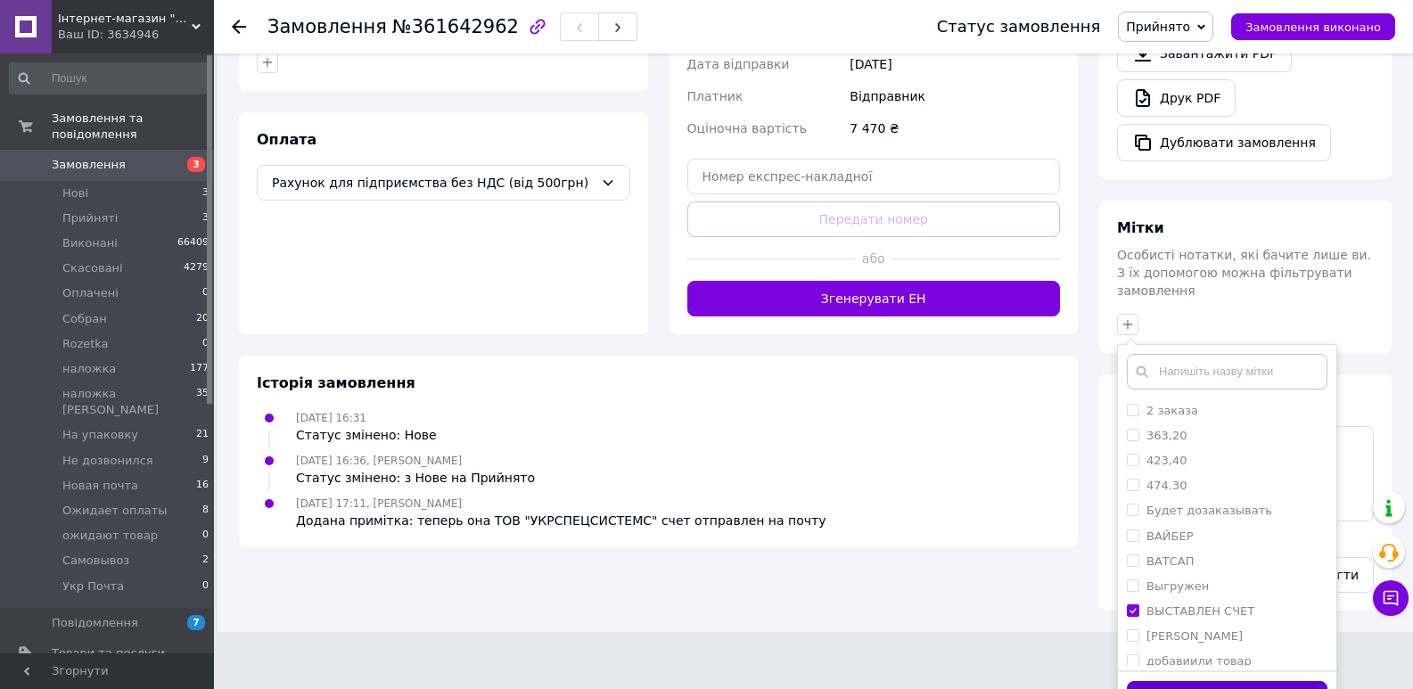
click at [1226, 681] on button "Додати мітку" at bounding box center [1227, 698] width 201 height 35
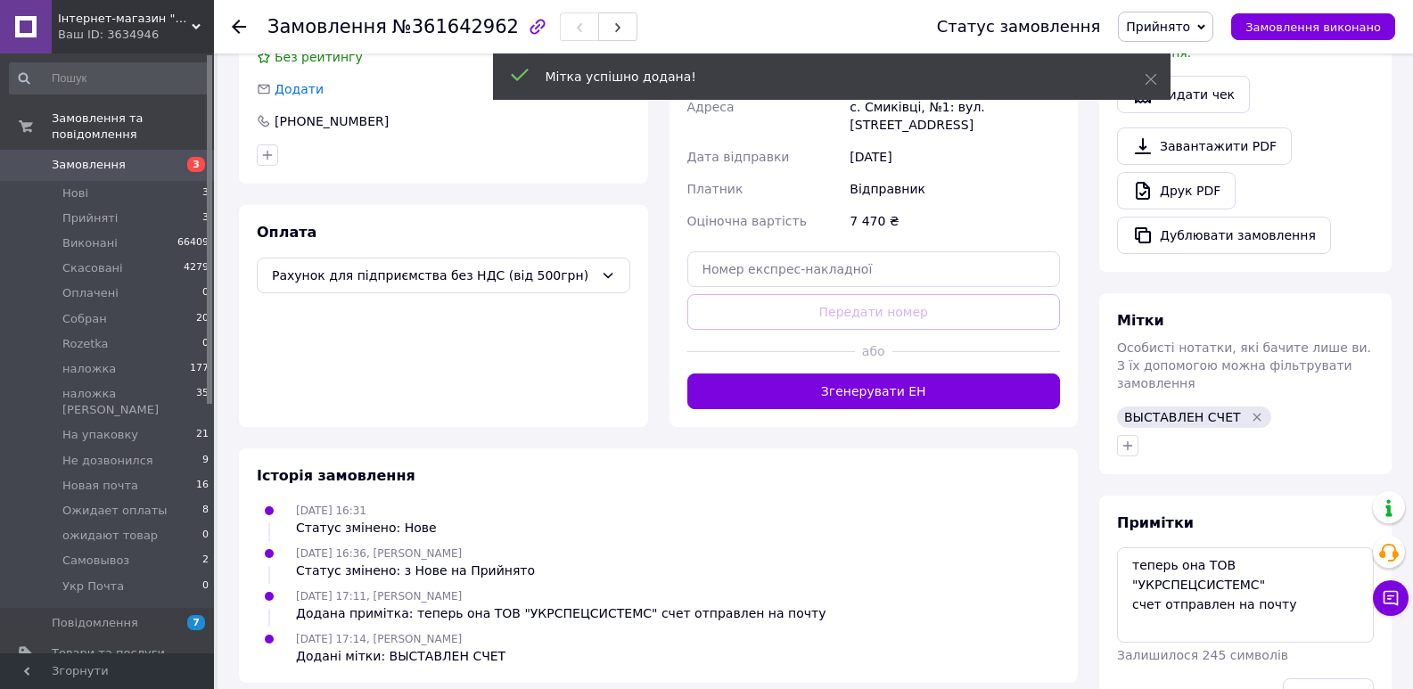
scroll to position [524, 0]
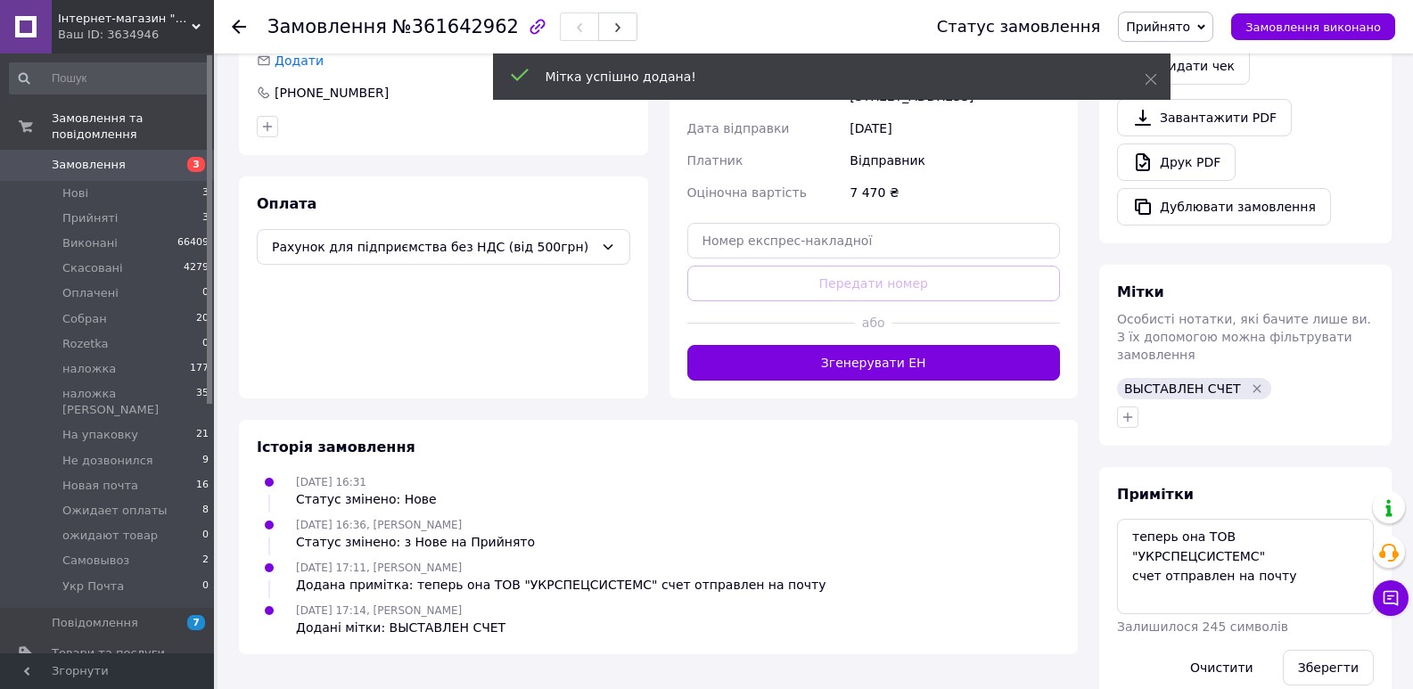
click at [1205, 26] on icon at bounding box center [1201, 26] width 8 height 5
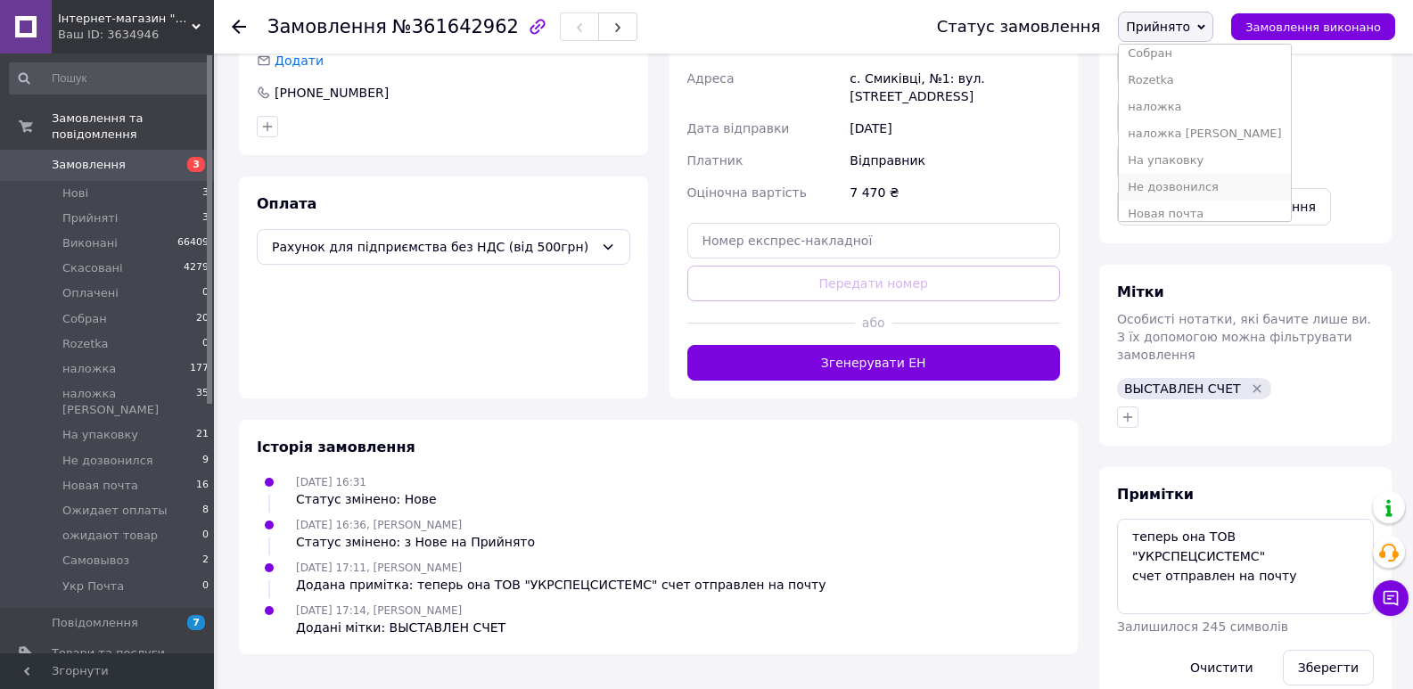
scroll to position [178, 0]
click at [1203, 153] on li "Ожидает оплаты" at bounding box center [1204, 151] width 171 height 27
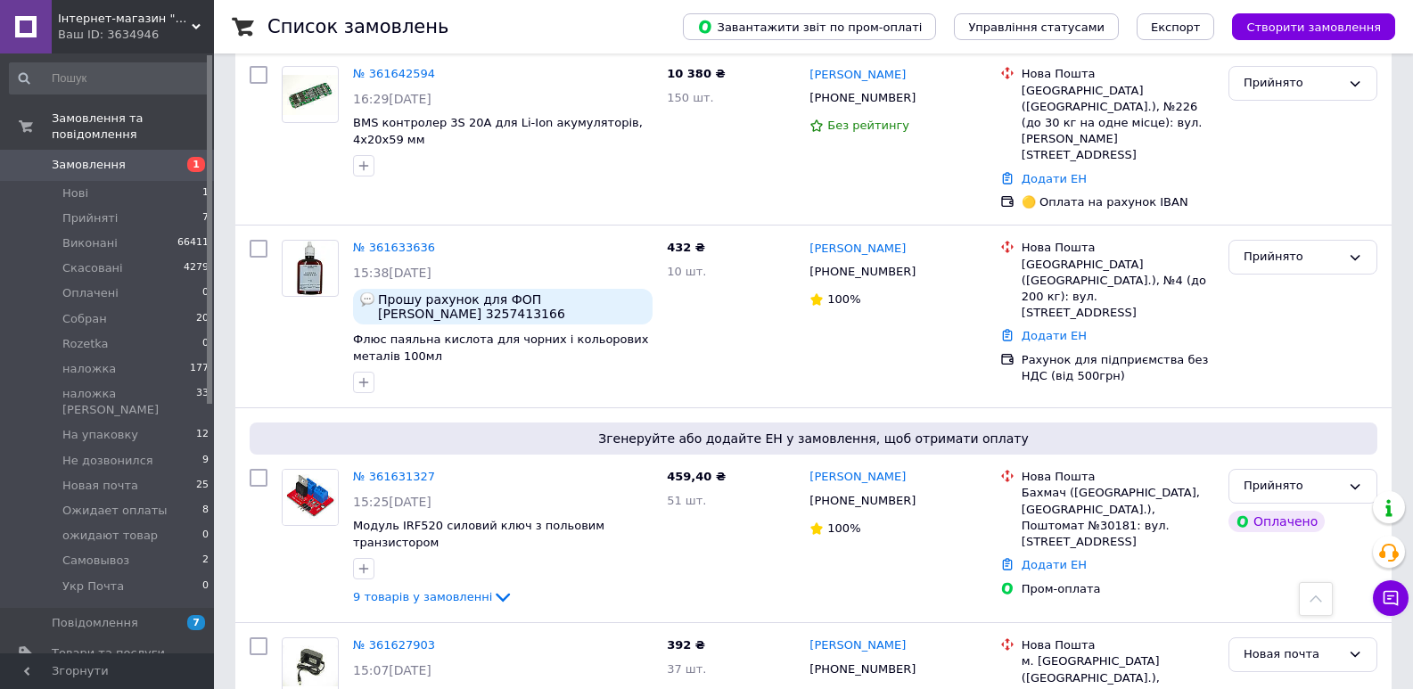
scroll to position [713, 0]
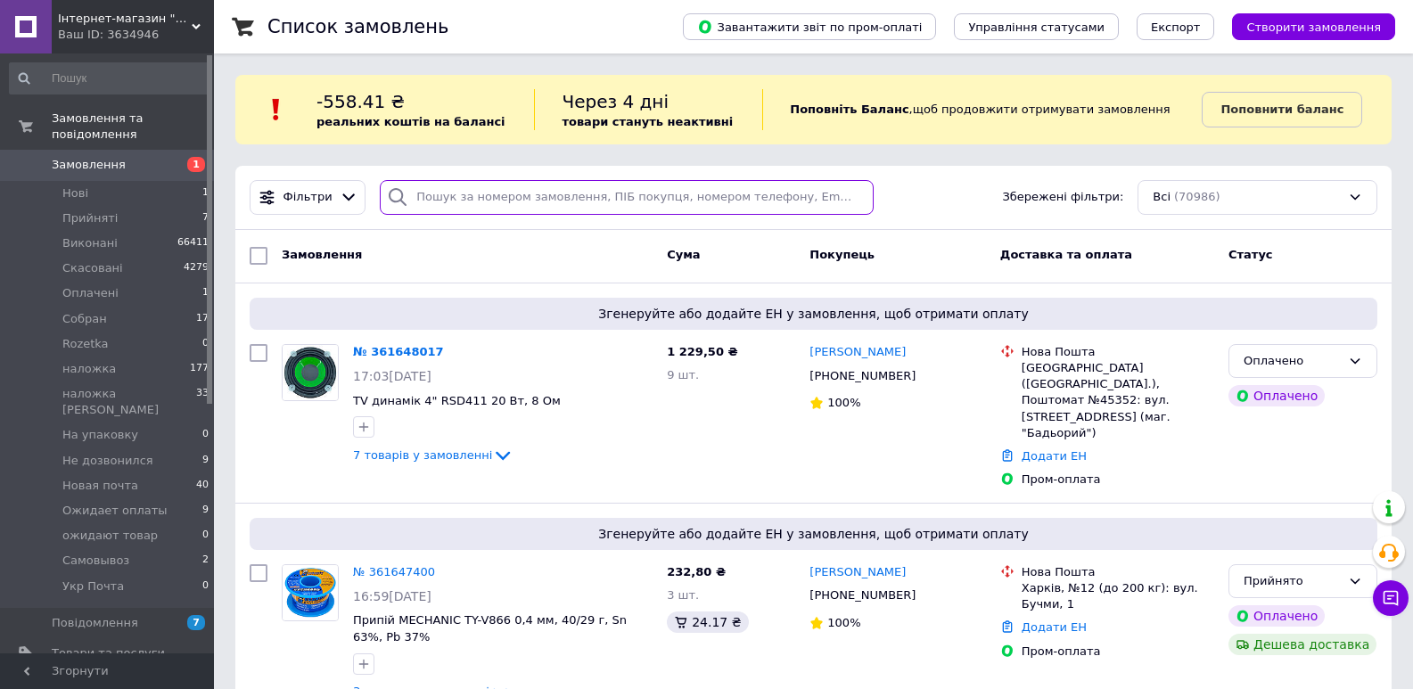
click at [485, 197] on input "search" at bounding box center [626, 197] width 493 height 35
paste input "361633636"
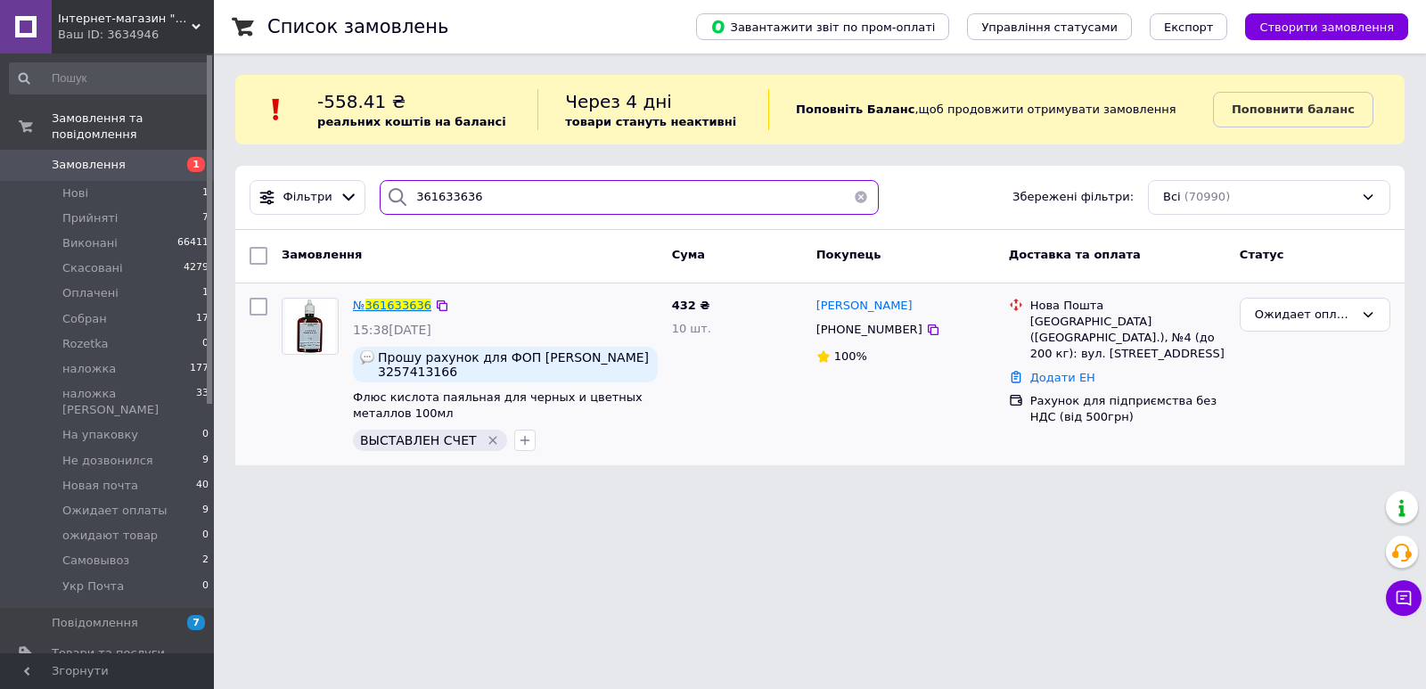
type input "361633636"
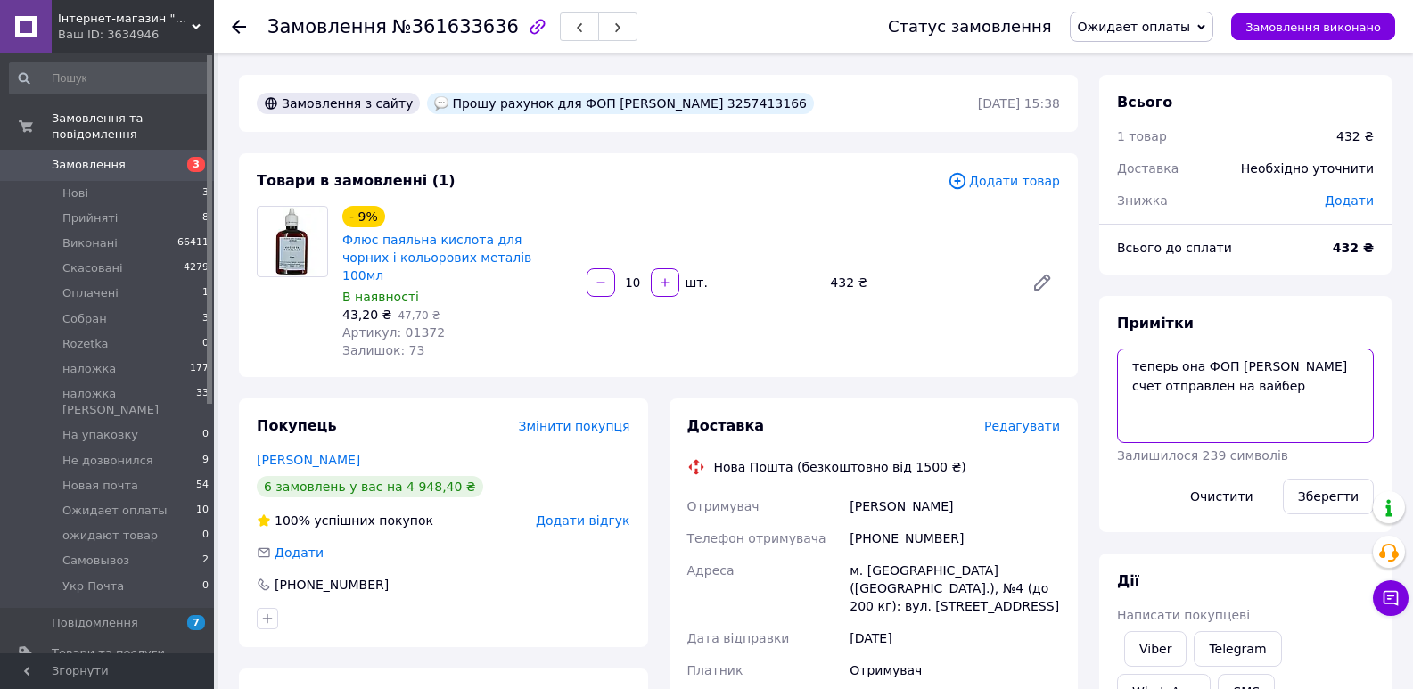
drag, startPoint x: 1239, startPoint y: 388, endPoint x: 1295, endPoint y: 388, distance: 56.2
click at [1295, 388] on textarea "теперь она ФОП [PERSON_NAME] счет отправлен на вайбер" at bounding box center [1245, 396] width 257 height 94
paste textarea "[EMAIL_ADDRESS][DOMAIN_NAME]"
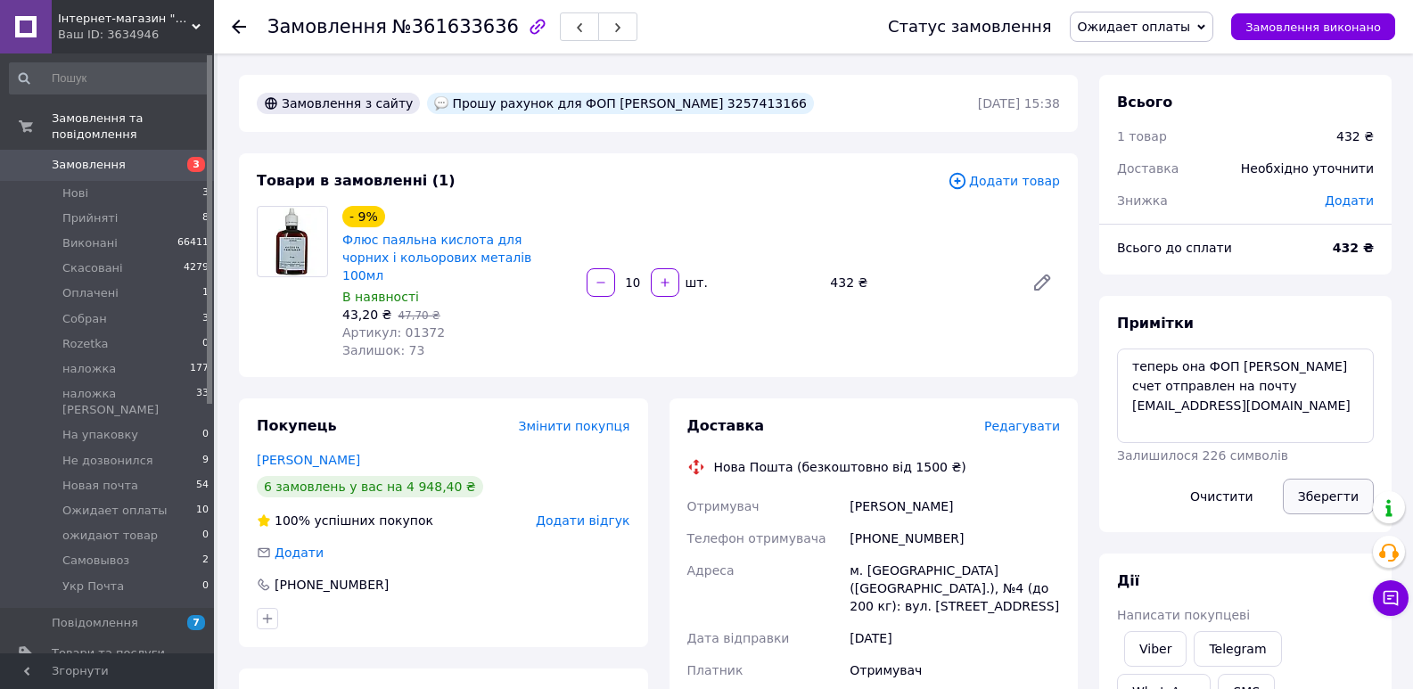
click at [1330, 497] on button "Зберегти" at bounding box center [1328, 497] width 91 height 36
drag, startPoint x: 930, startPoint y: 517, endPoint x: 850, endPoint y: 519, distance: 80.3
click at [850, 522] on div "[PHONE_NUMBER]" at bounding box center [955, 538] width 218 height 32
copy div "[PHONE_NUMBER]"
drag, startPoint x: 883, startPoint y: 489, endPoint x: 849, endPoint y: 490, distance: 34.8
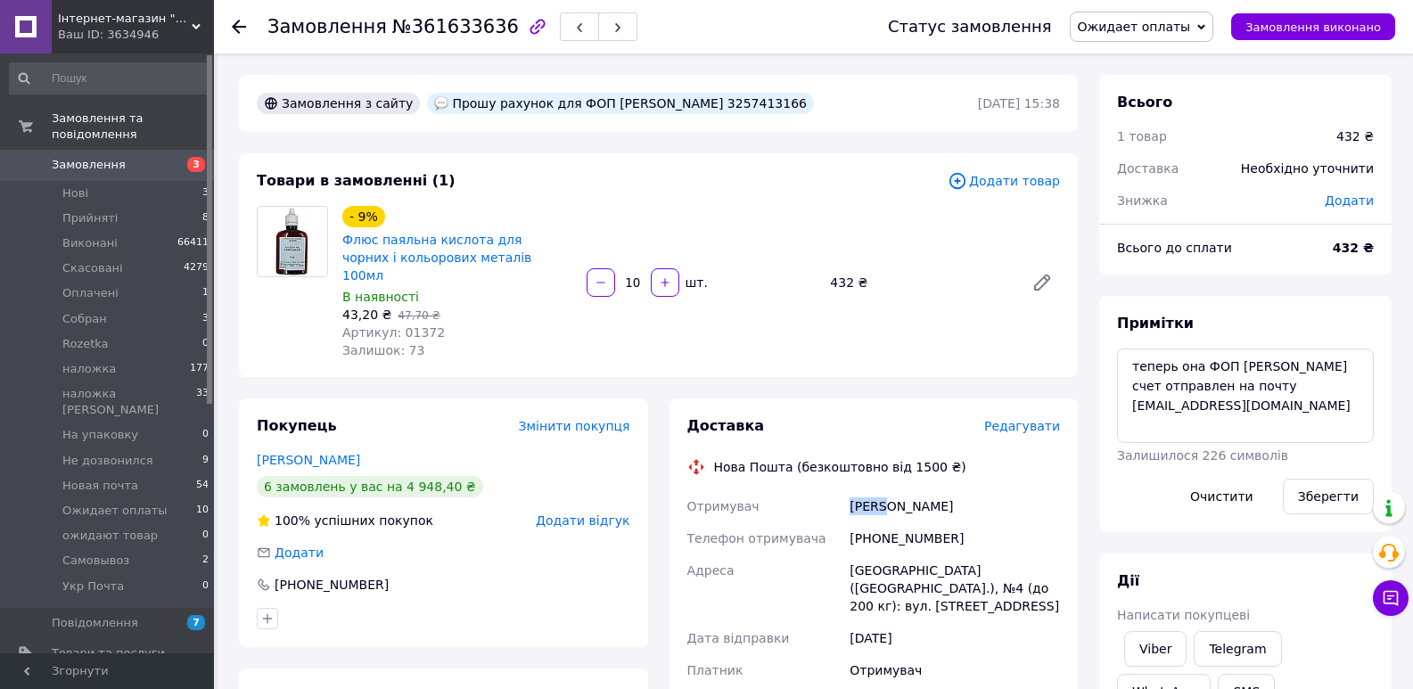
click at [849, 490] on div "[PERSON_NAME]" at bounding box center [955, 506] width 218 height 32
copy div "Куліш"
drag, startPoint x: 915, startPoint y: 492, endPoint x: 887, endPoint y: 491, distance: 27.7
click at [887, 491] on div "[PERSON_NAME]" at bounding box center [955, 506] width 218 height 32
copy div "[PERSON_NAME]"
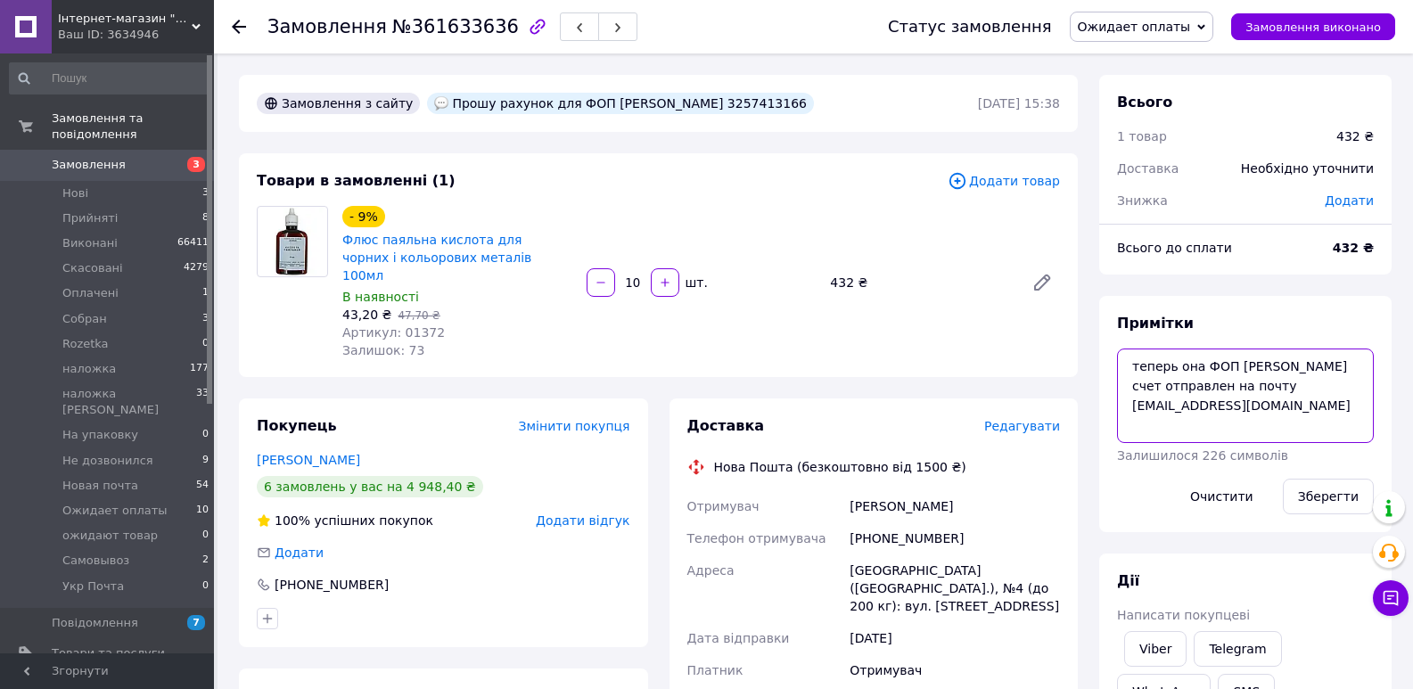
click at [1249, 414] on textarea "теперь она ФОП [PERSON_NAME] счет отправлен на почту [EMAIL_ADDRESS][DOMAIN_NAM…" at bounding box center [1245, 396] width 257 height 94
paste textarea "20451247430591"
type textarea "теперь она ФОП [PERSON_NAME] счет отправлен на почту [EMAIL_ADDRESS][DOMAIN_NAM…"
click at [1323, 492] on button "Зберегти" at bounding box center [1328, 497] width 91 height 36
click at [1191, 20] on span "Ожидает оплаты" at bounding box center [1134, 27] width 113 height 14
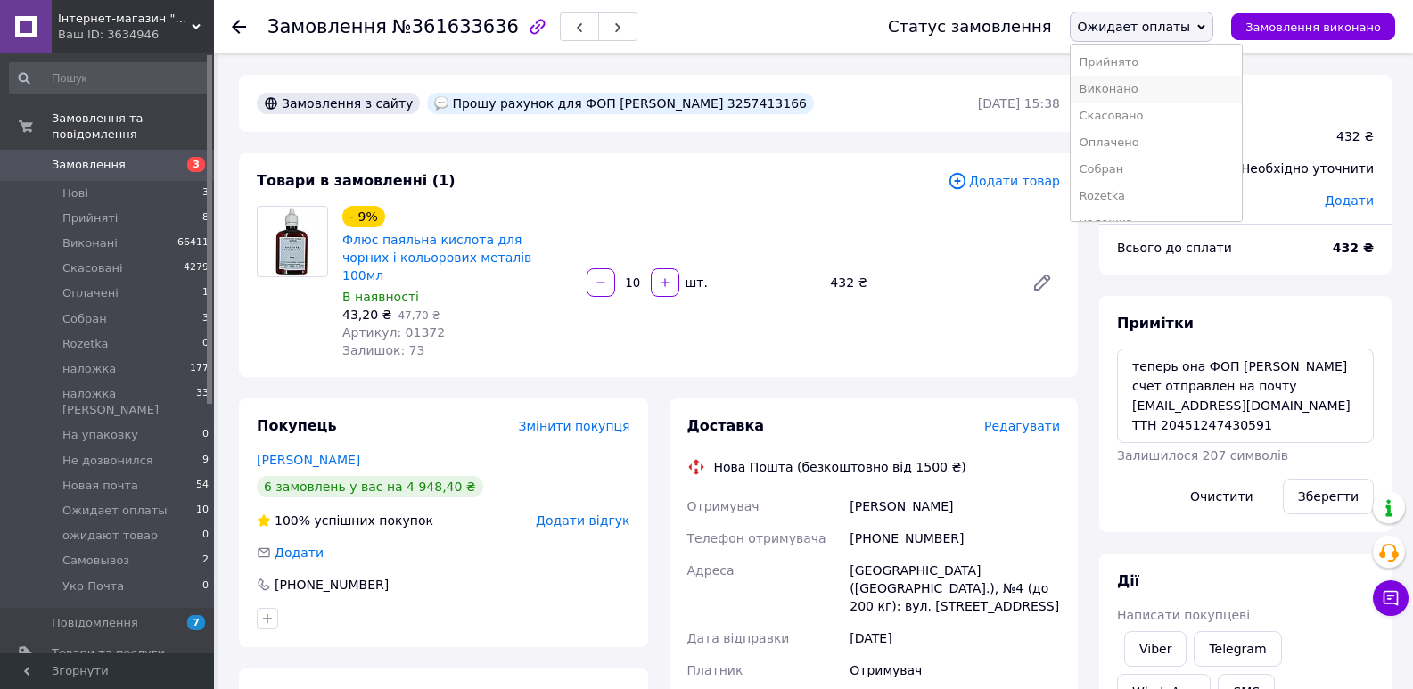
click at [1150, 85] on li "Виконано" at bounding box center [1156, 89] width 171 height 27
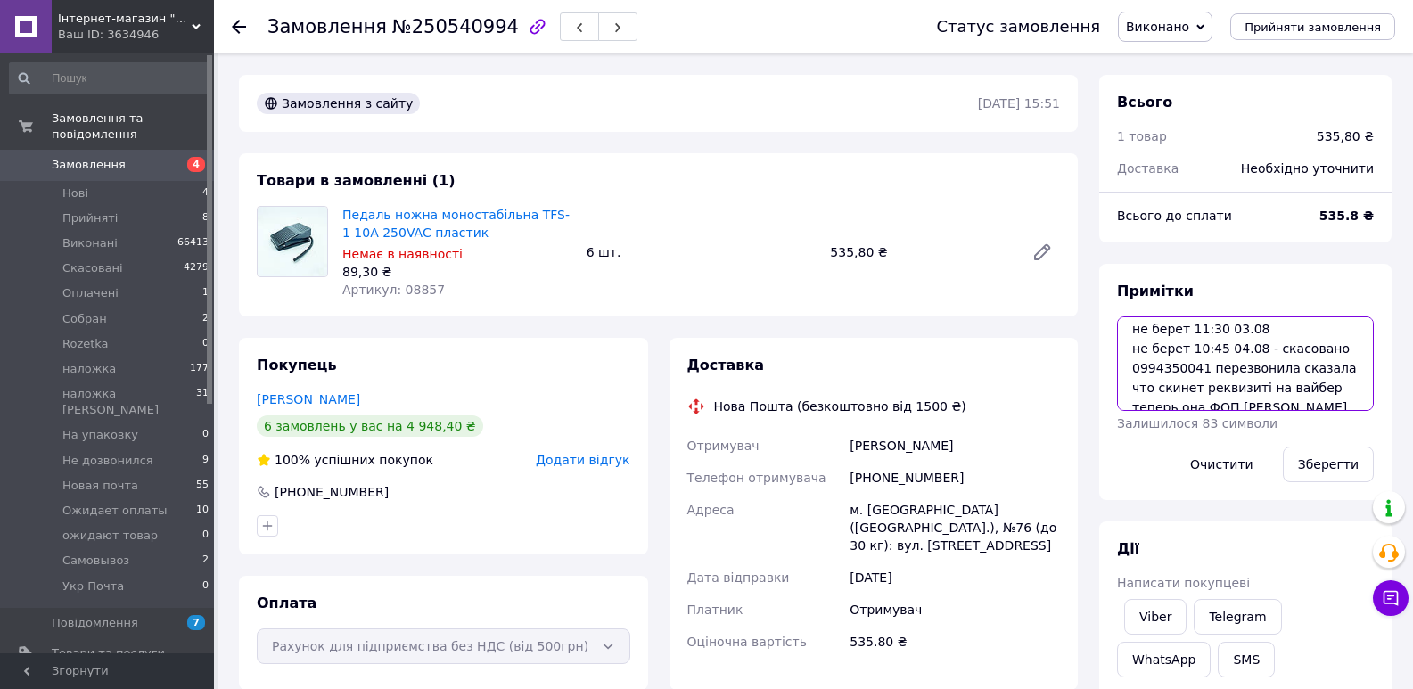
scroll to position [17, 0]
drag, startPoint x: 1197, startPoint y: 375, endPoint x: 1134, endPoint y: 380, distance: 63.5
click at [1134, 380] on textarea "не берет 16:00 02.08 не берет 11:30 03.08 не берет 10:45 04.08 - скасовано 0994…" at bounding box center [1245, 363] width 257 height 94
